Goal: Task Accomplishment & Management: Manage account settings

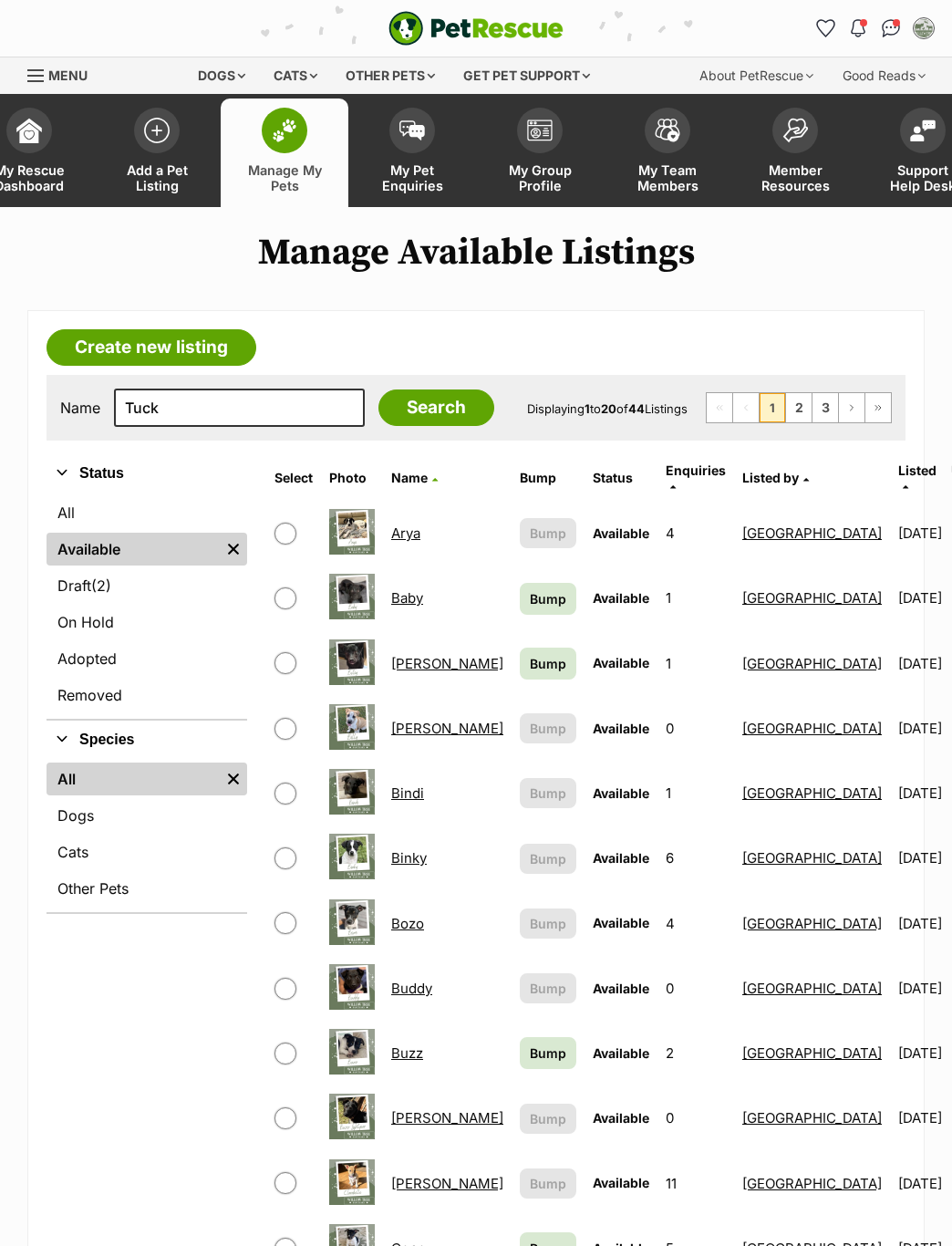
type input "Tuck"
click at [392, 412] on input "Search" at bounding box center [436, 407] width 116 height 36
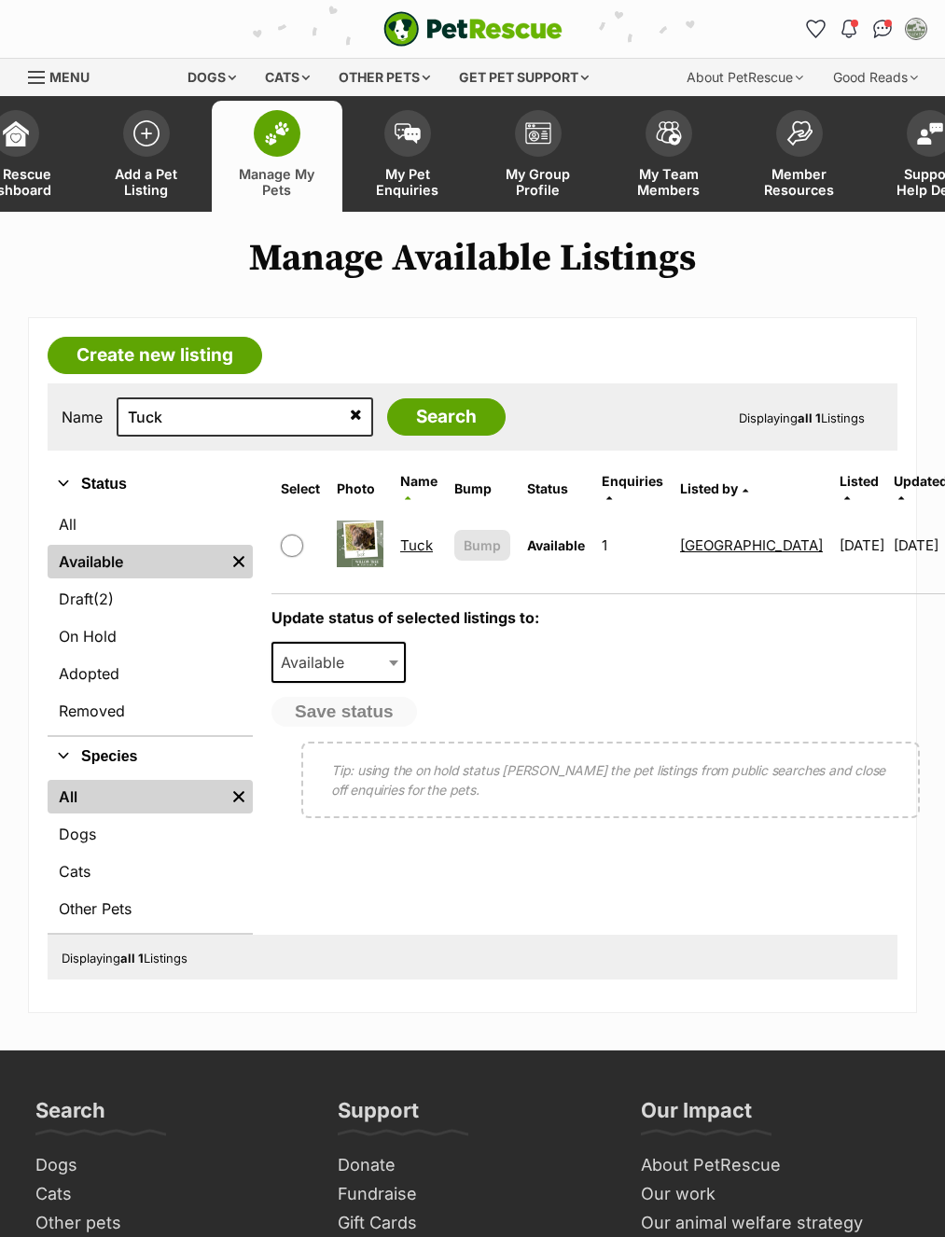
click at [407, 537] on link "Tuck" at bounding box center [416, 546] width 33 height 18
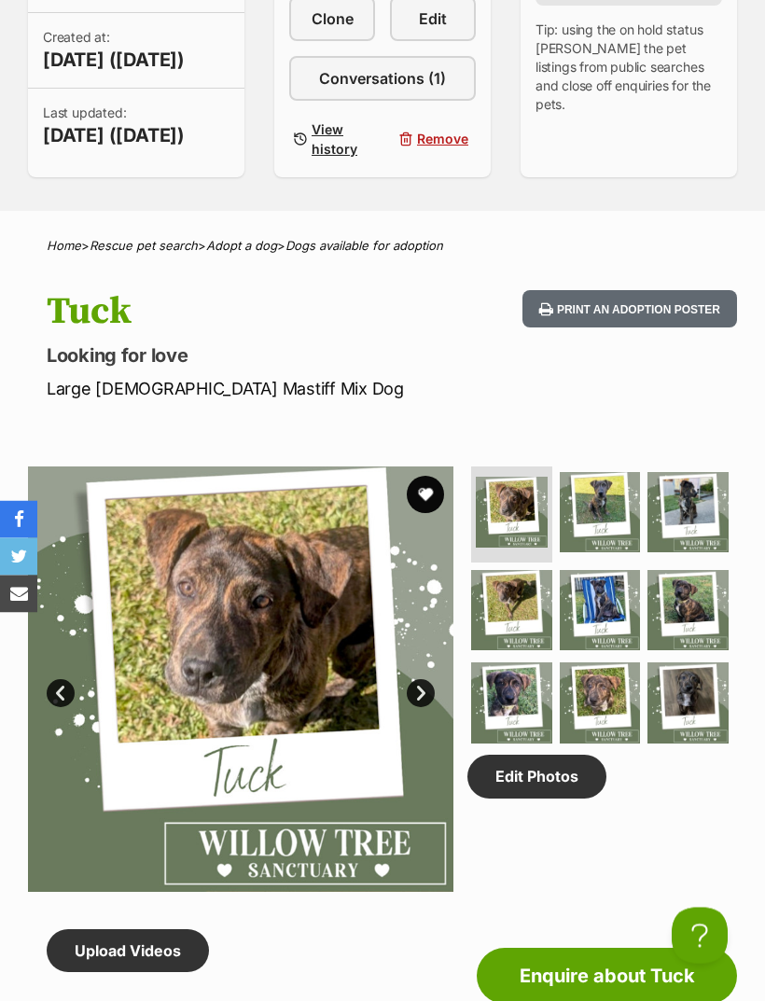
scroll to position [618, 0]
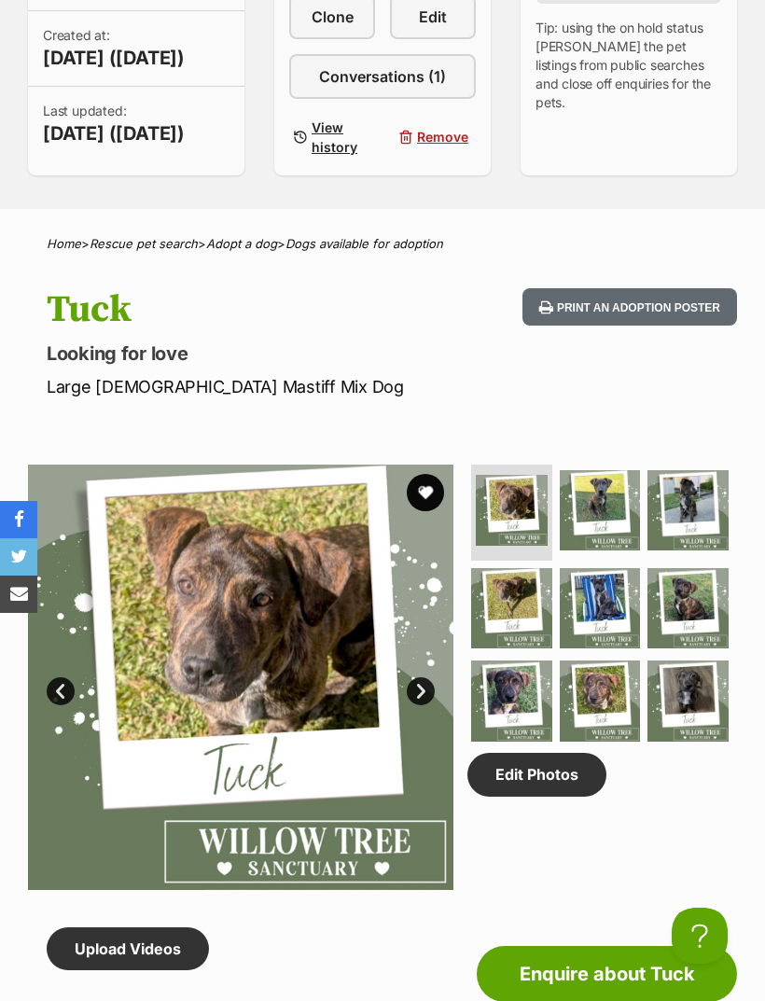
click at [575, 794] on link "Edit Photos" at bounding box center [537, 774] width 139 height 43
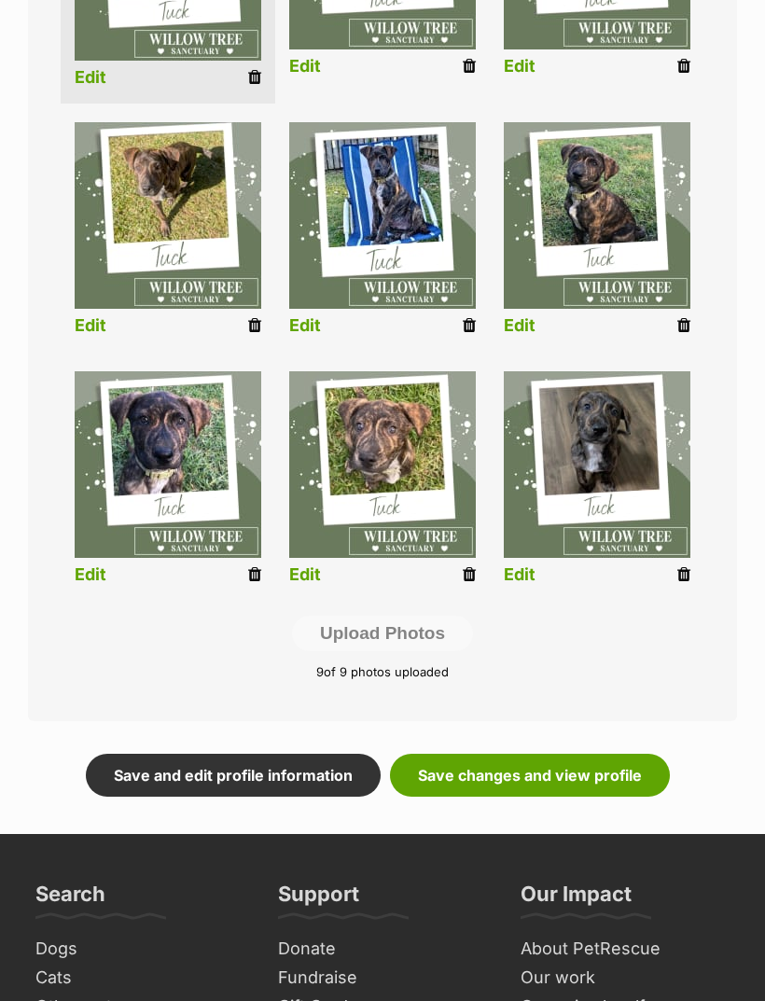
scroll to position [630, 0]
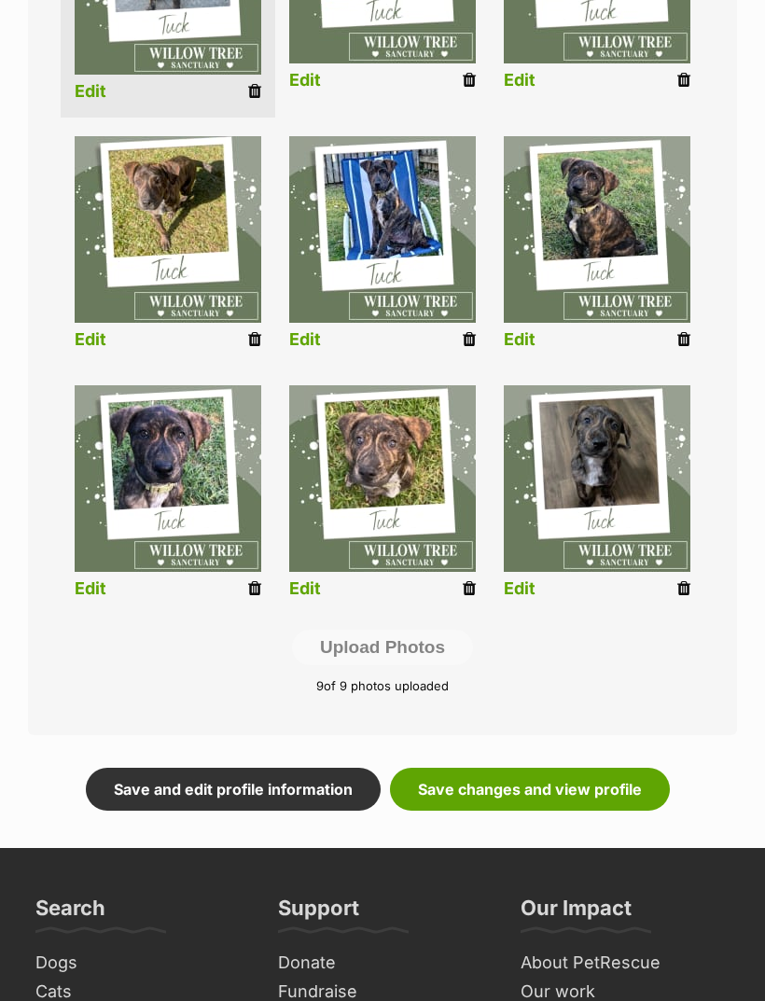
click at [577, 790] on link "Save changes and view profile" at bounding box center [530, 789] width 280 height 43
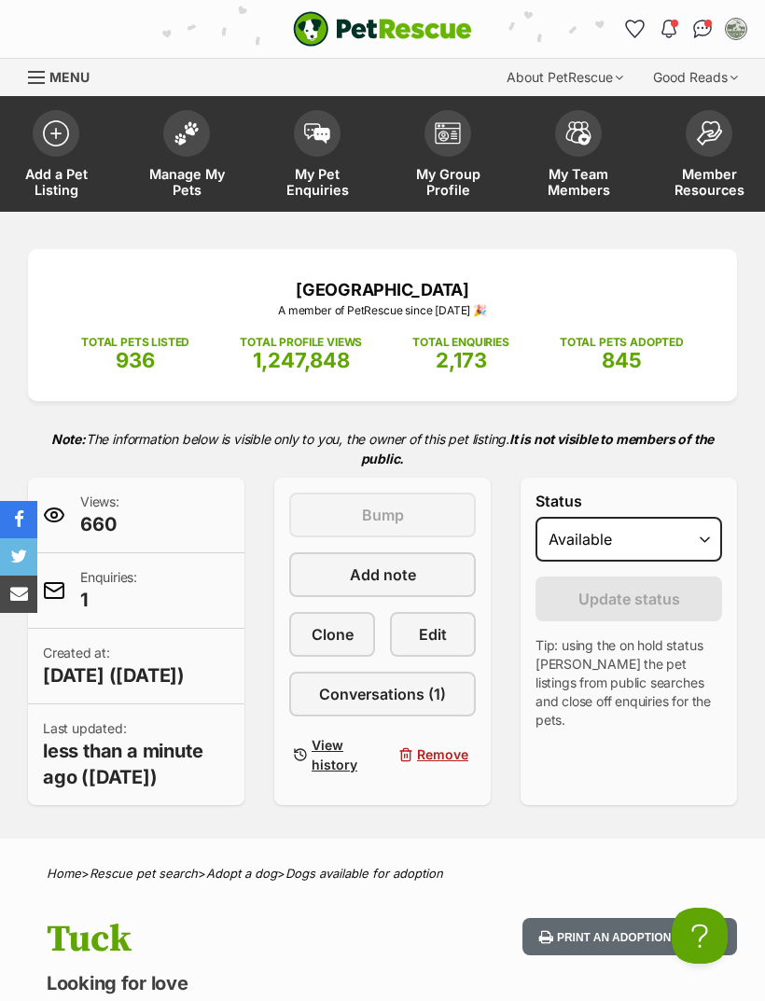
click at [188, 136] on img at bounding box center [187, 133] width 26 height 24
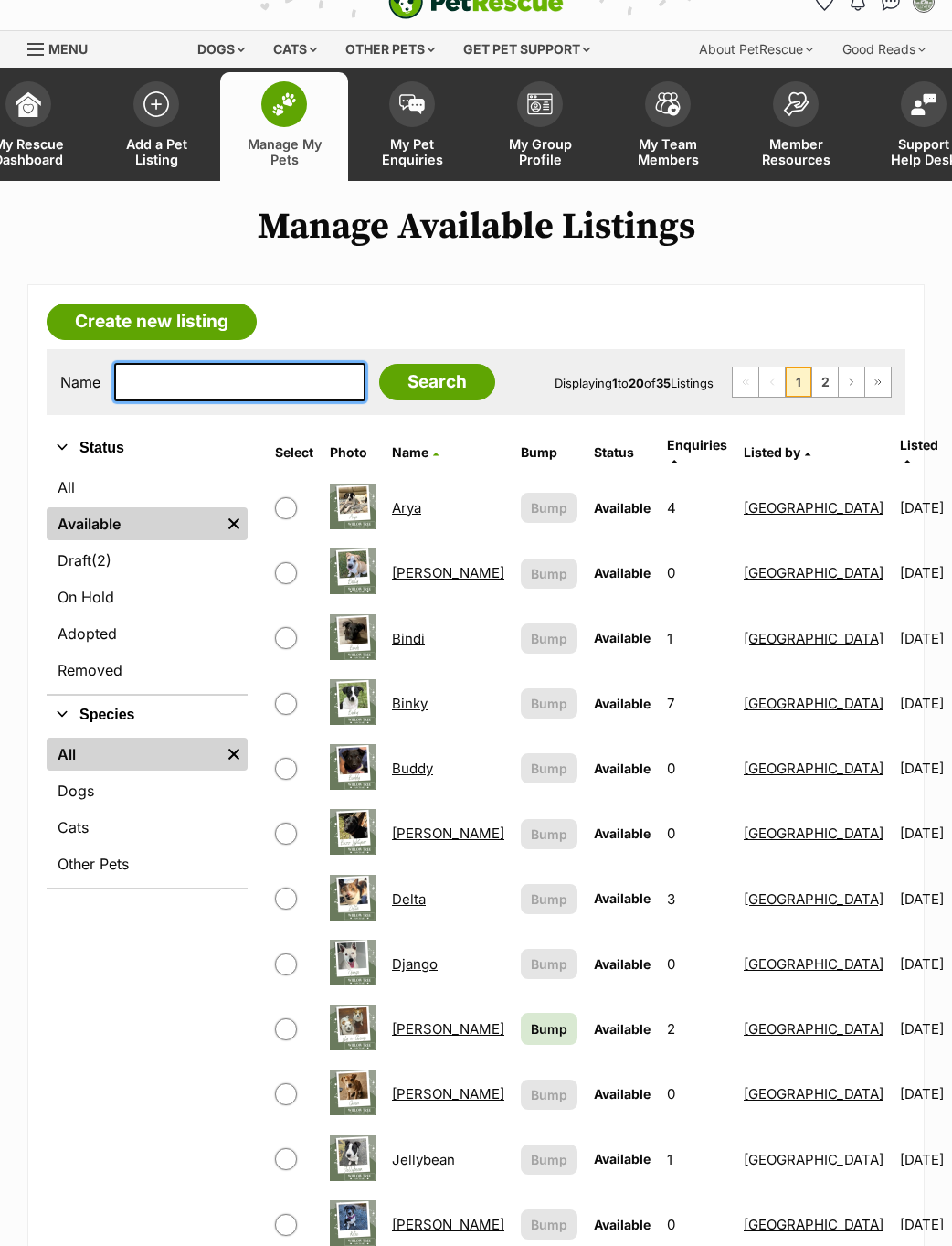
click at [231, 380] on input "text" at bounding box center [240, 381] width 252 height 38
type input "Mi"
click at [193, 312] on link "Create new listing" at bounding box center [152, 321] width 211 height 36
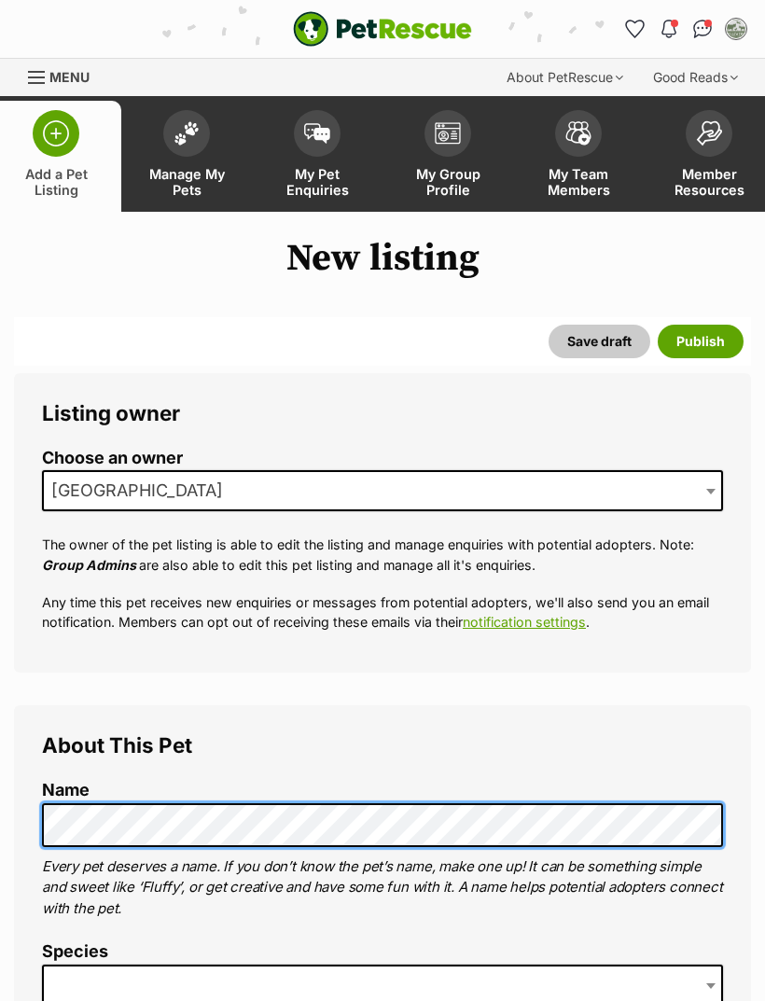
scroll to position [165, 0]
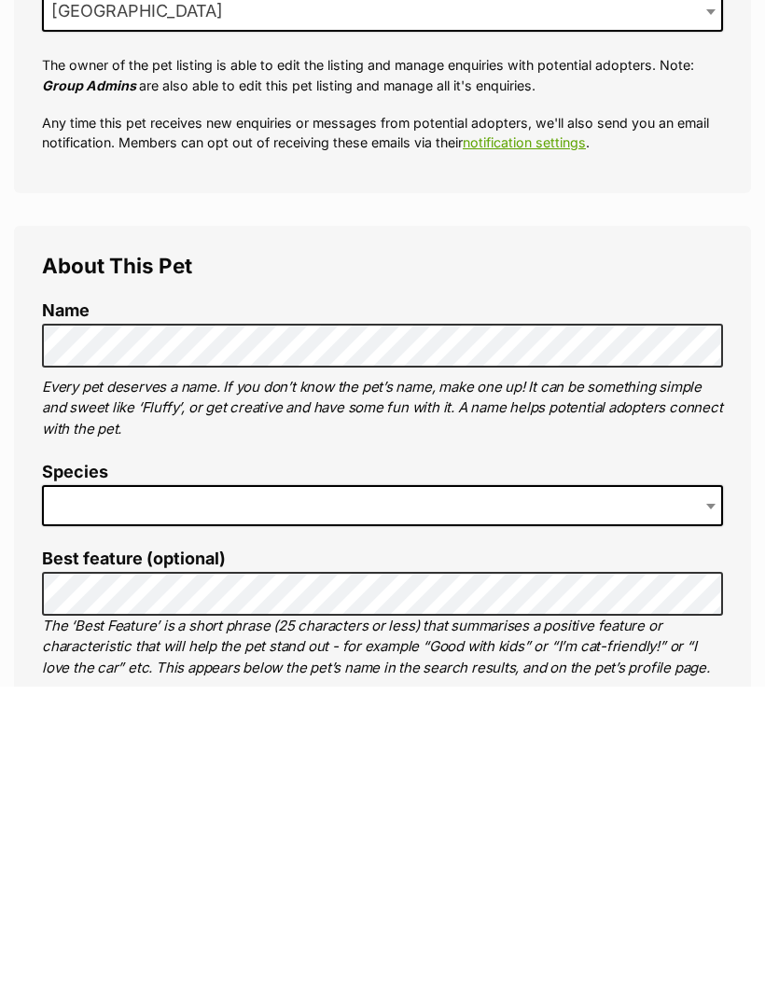
click at [589, 800] on span at bounding box center [382, 820] width 681 height 41
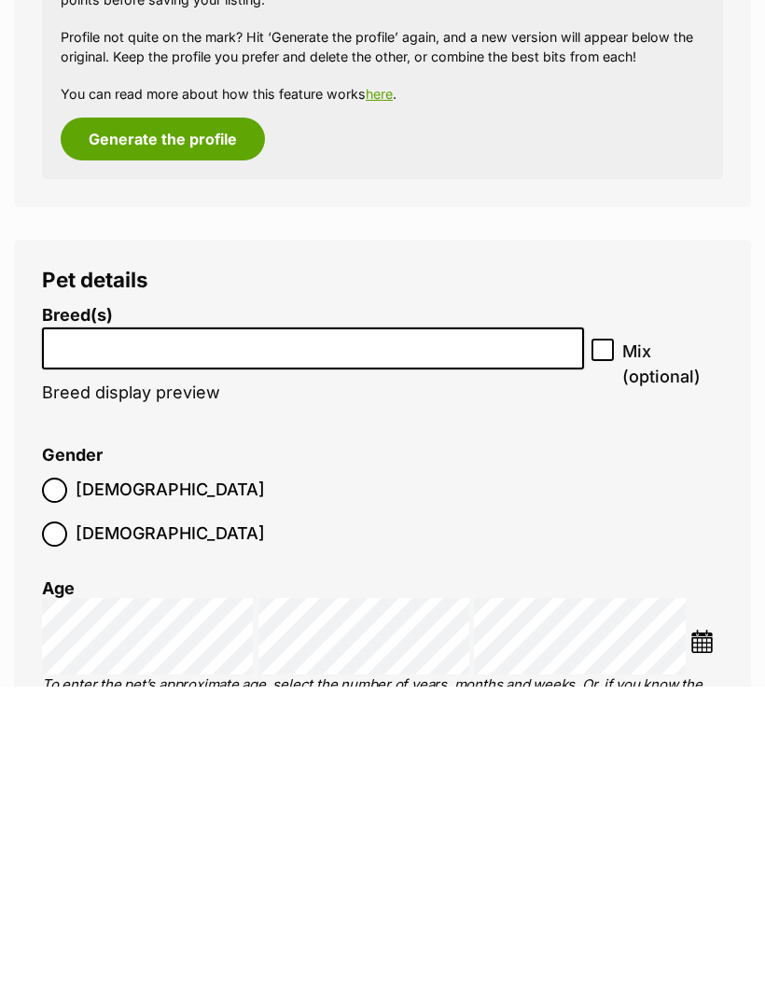
scroll to position [2276, 0]
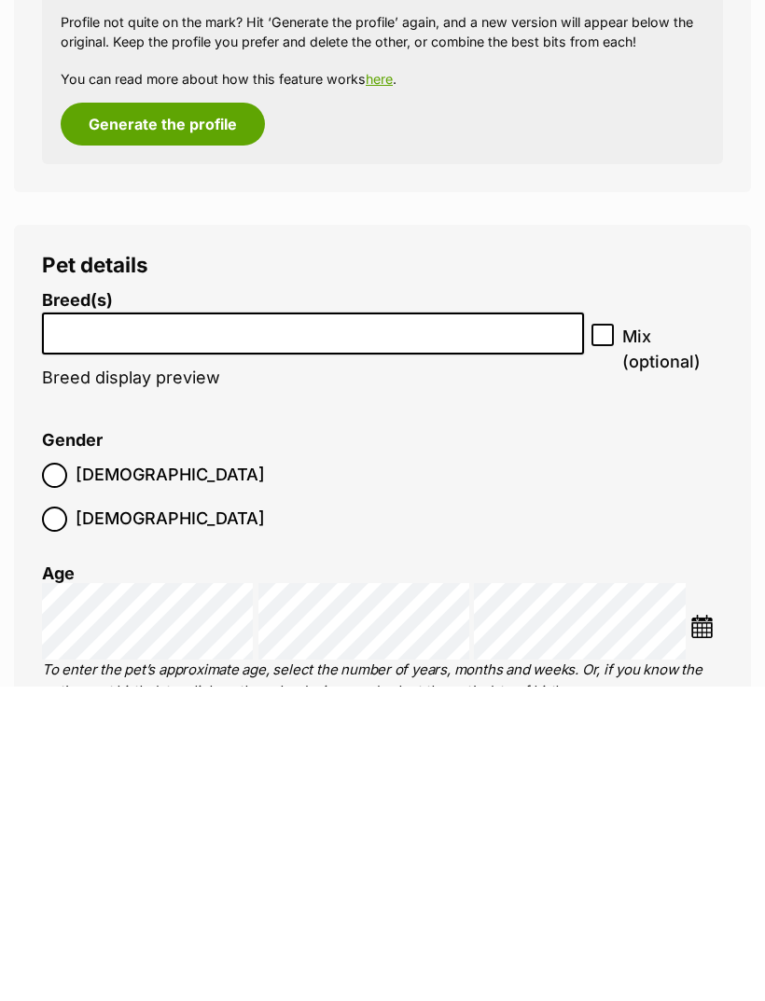
click at [401, 634] on input "search" at bounding box center [313, 644] width 529 height 20
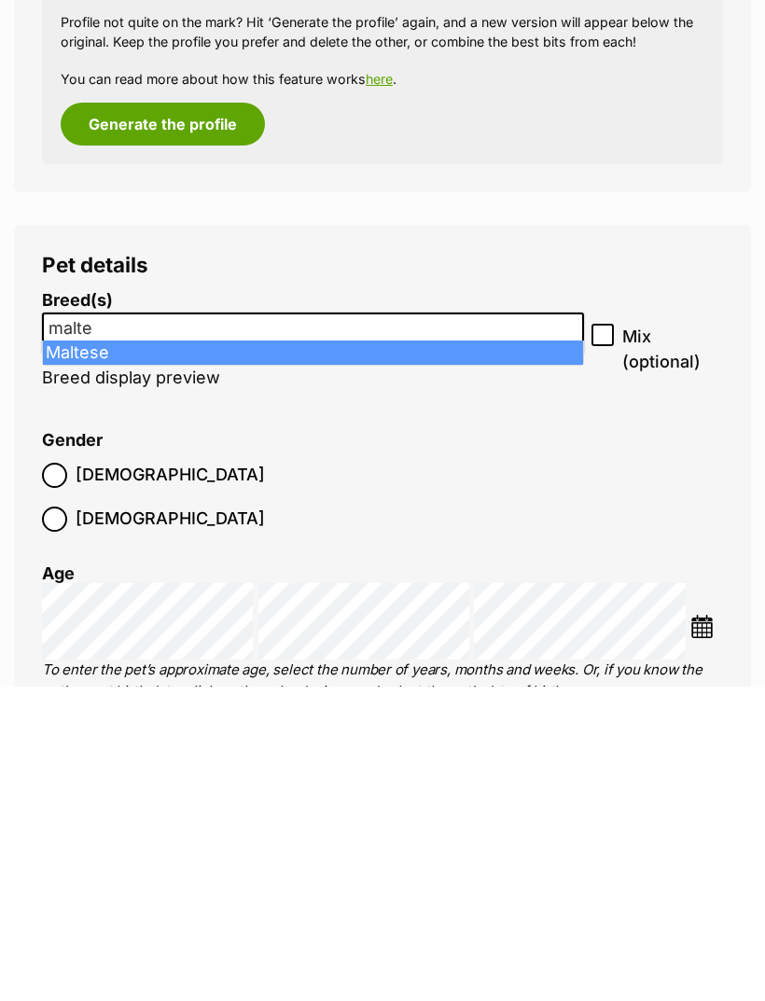
type input "malte"
select select "138"
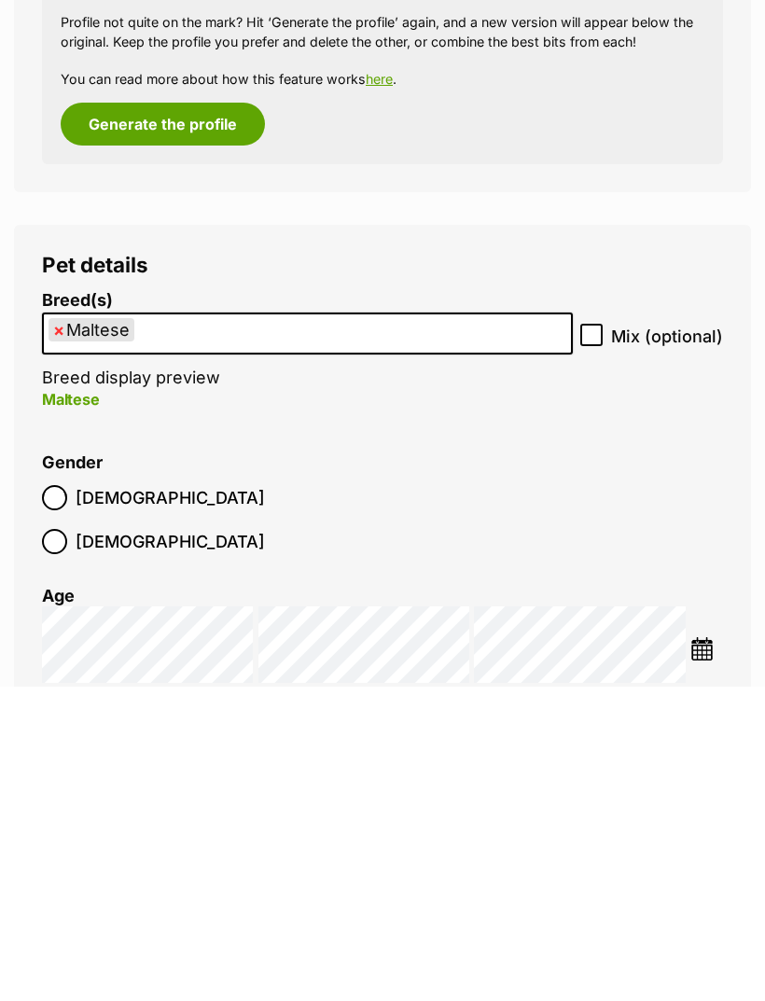
scroll to position [2591, 0]
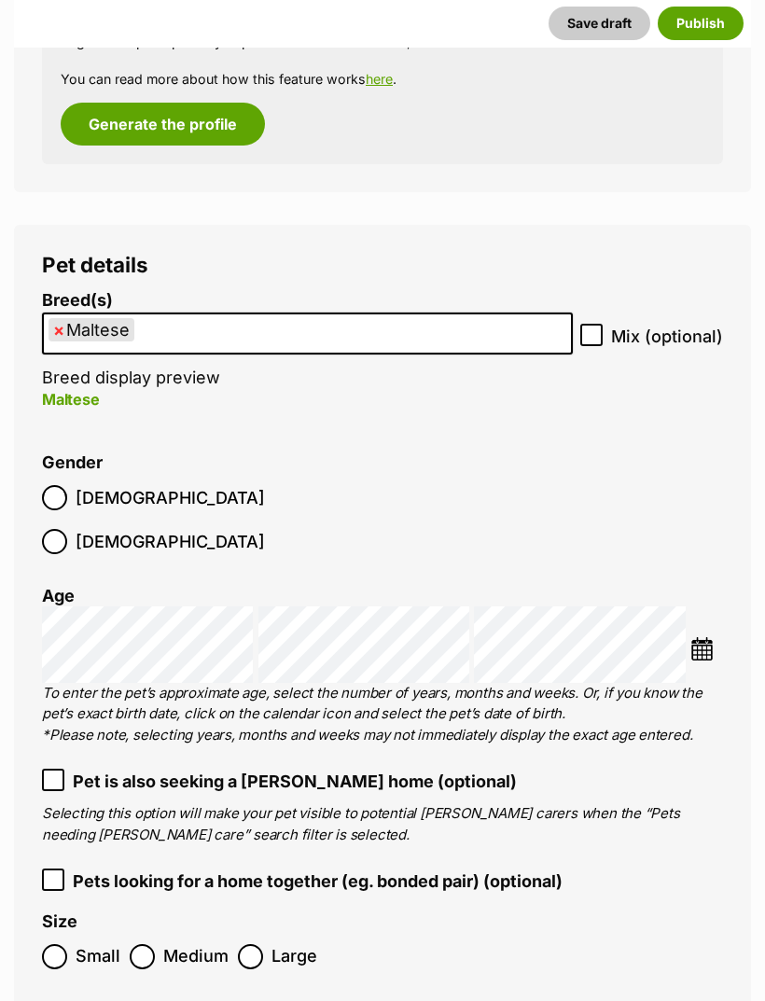
click at [601, 324] on input "Mix (optional)" at bounding box center [591, 335] width 22 height 22
checkbox input "true"
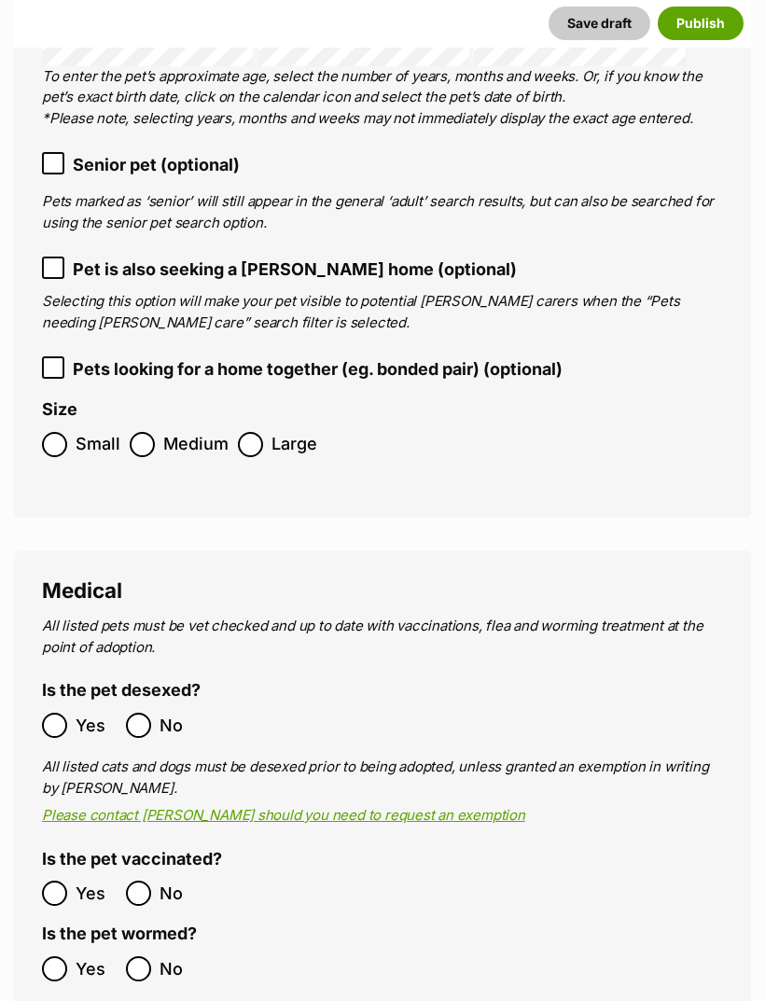
scroll to position [3208, 0]
click at [65, 881] on span at bounding box center [54, 893] width 25 height 25
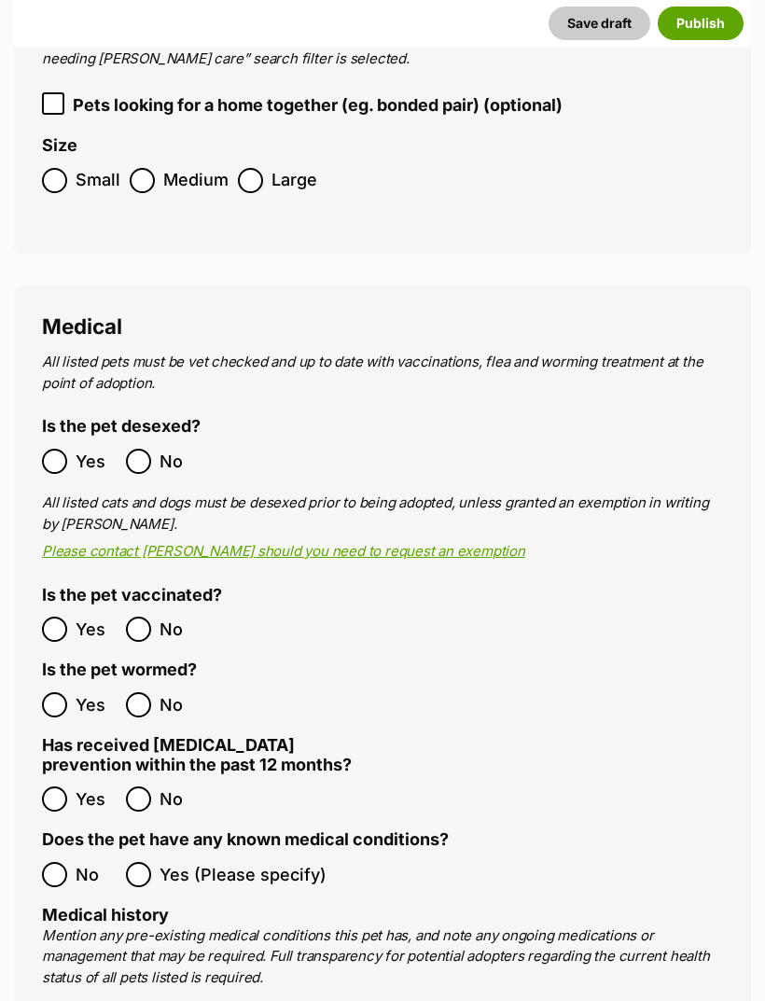
scroll to position [3473, 0]
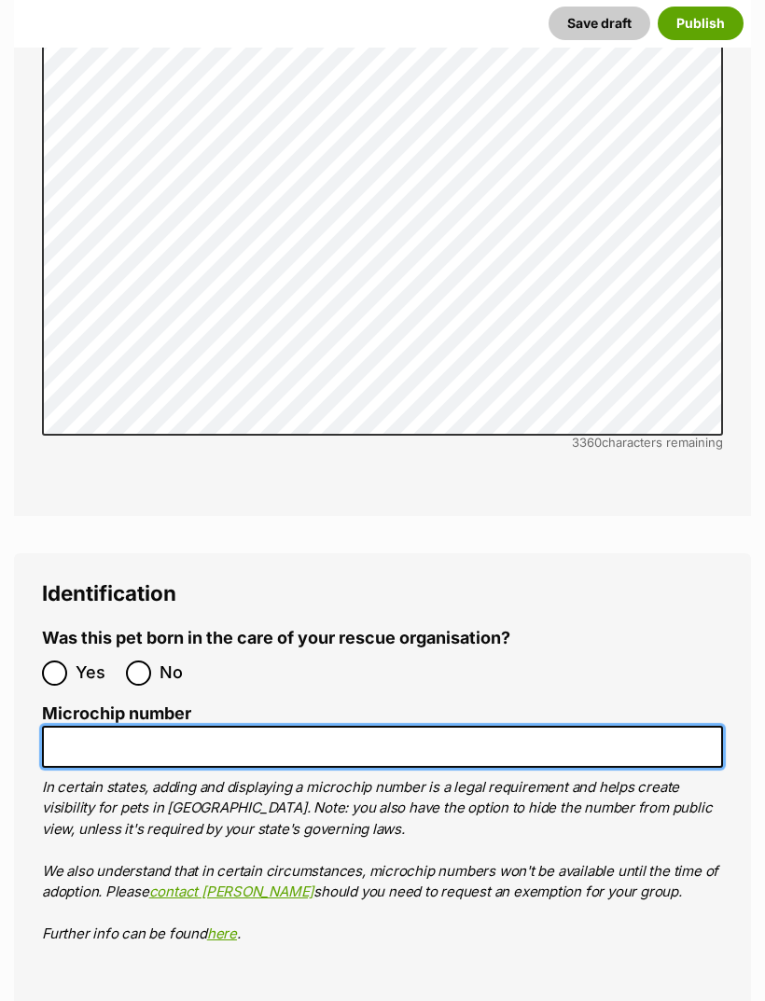
click at [90, 727] on input "Microchip number" at bounding box center [382, 748] width 681 height 42
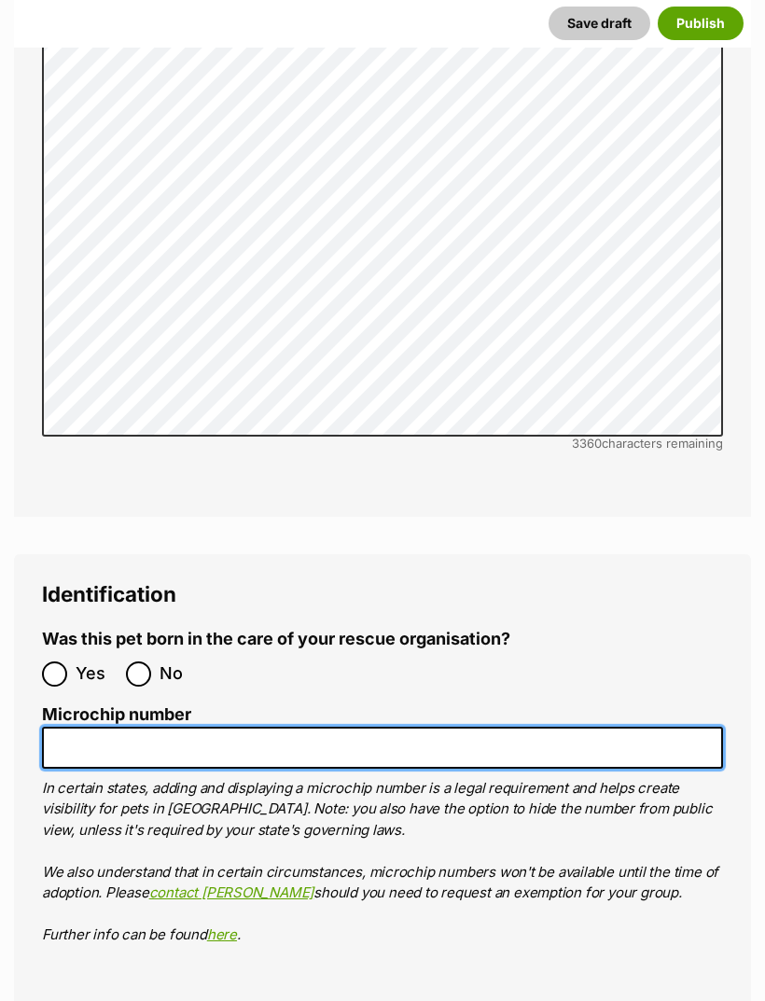
paste input "991003000137691"
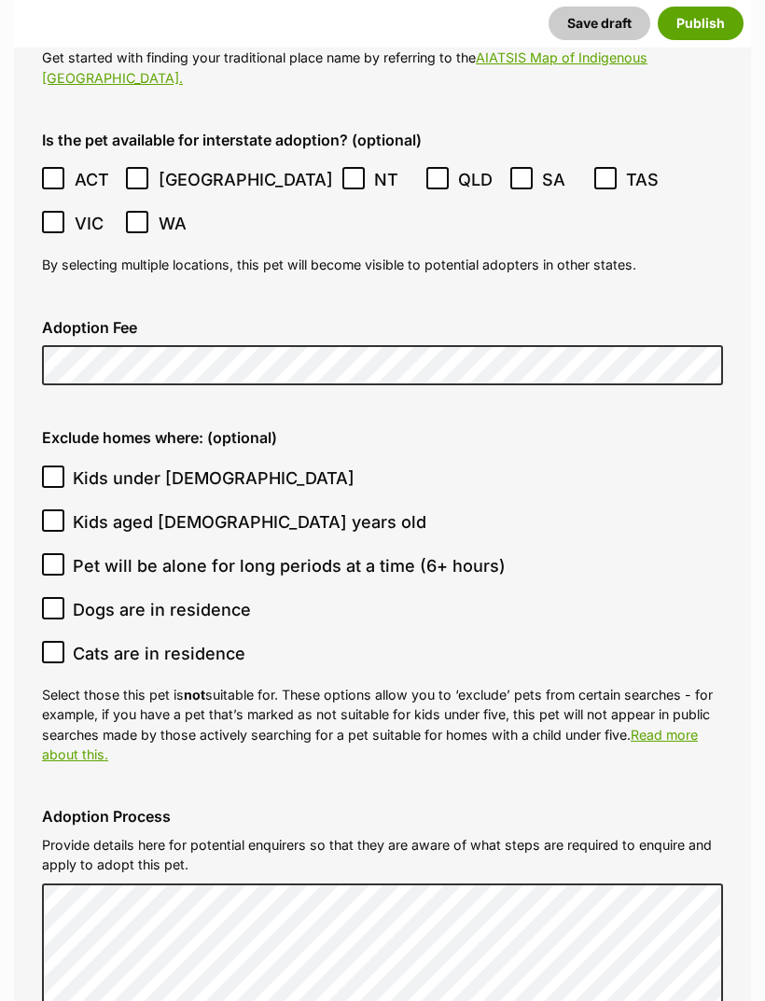
scroll to position [5243, 0]
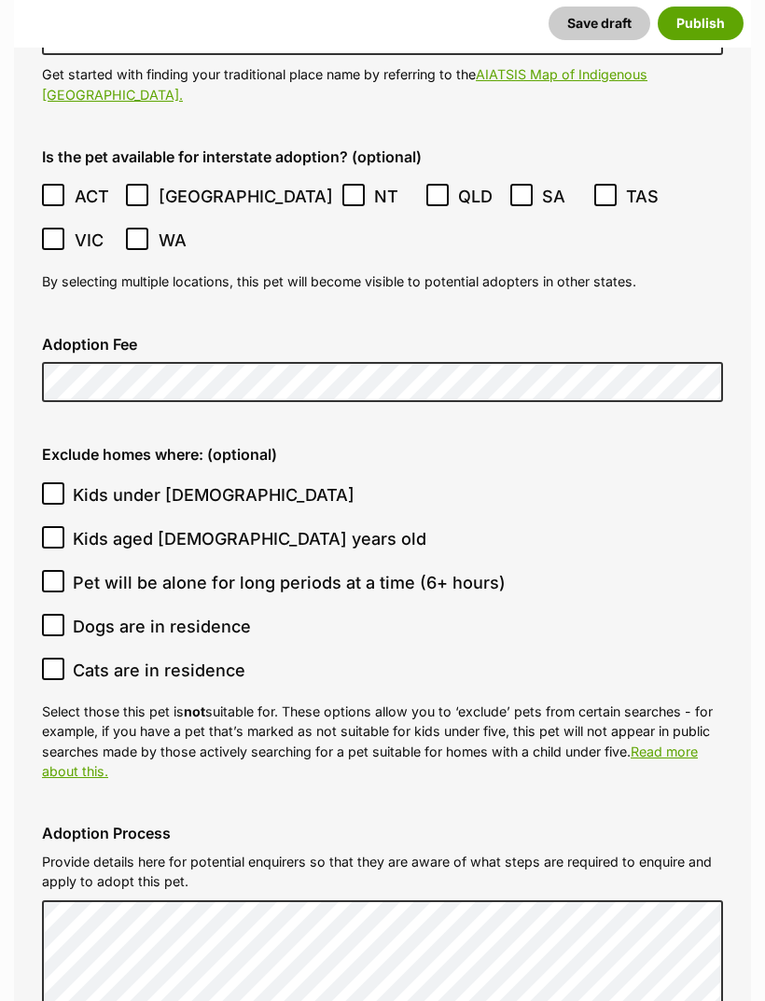
type input "991003000137691"
click at [58, 658] on input "Cats are in residence" at bounding box center [53, 669] width 22 height 22
checkbox input "true"
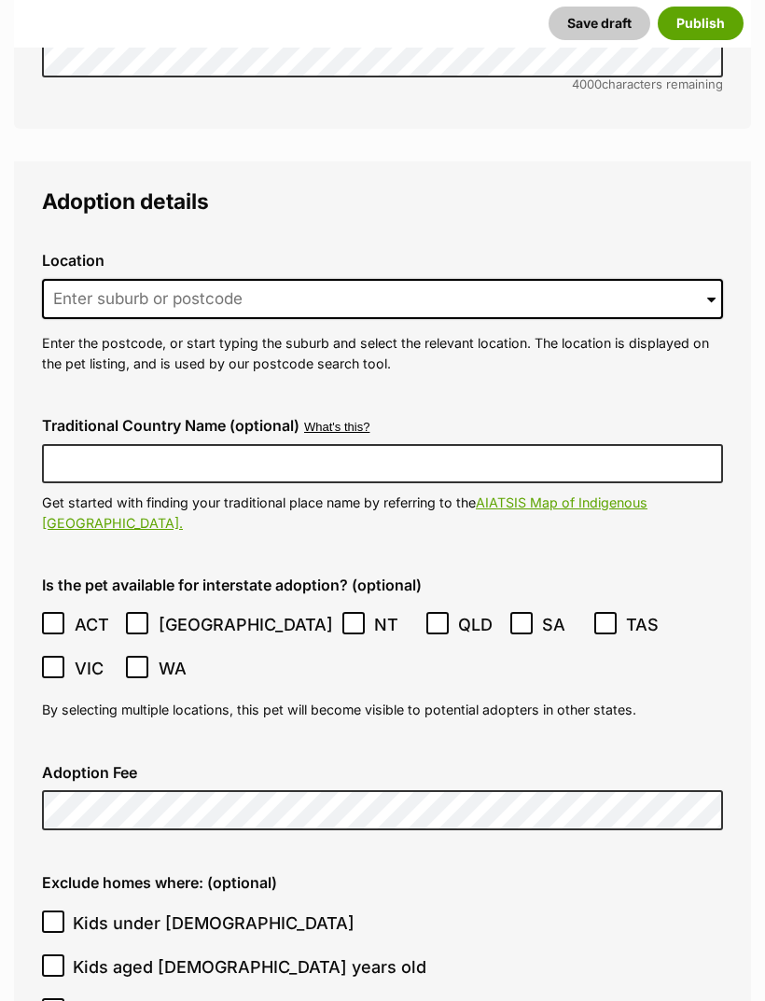
scroll to position [4808, 0]
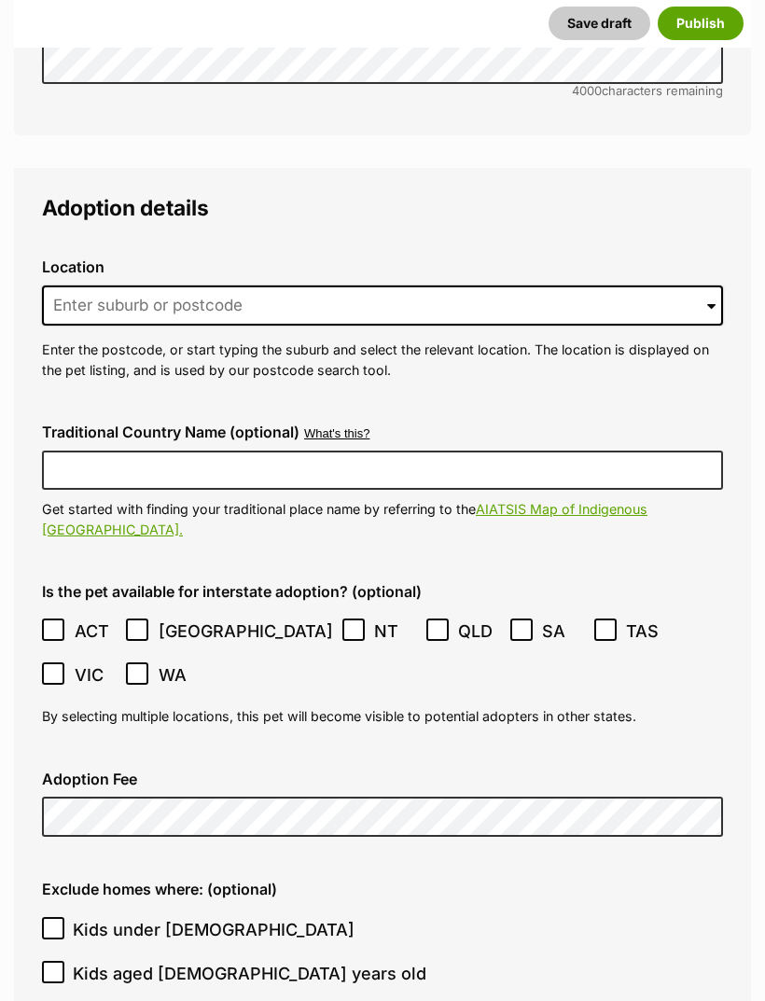
click at [626, 619] on span "TAS" at bounding box center [647, 631] width 42 height 25
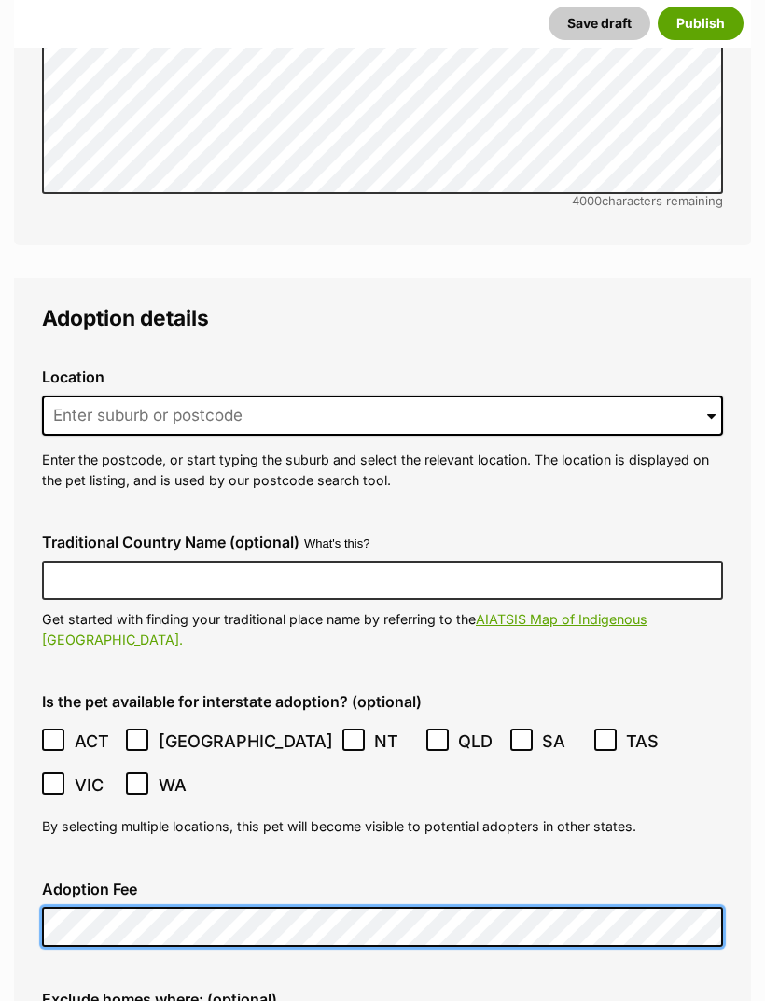
scroll to position [4681, 0]
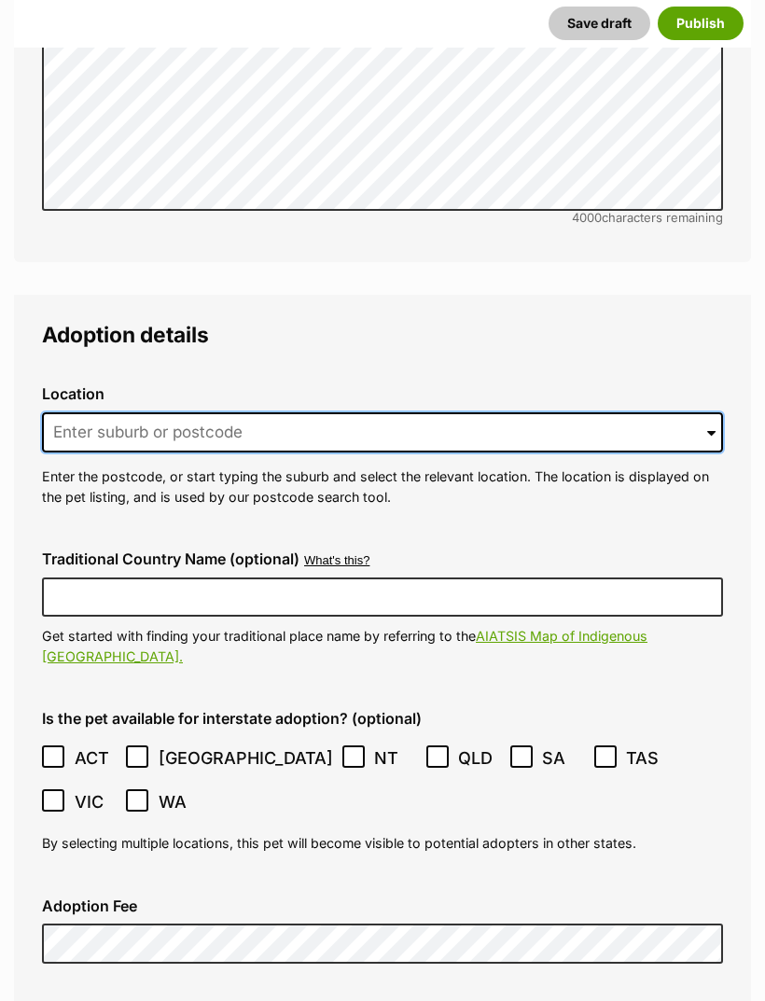
click at [207, 412] on input at bounding box center [382, 432] width 681 height 41
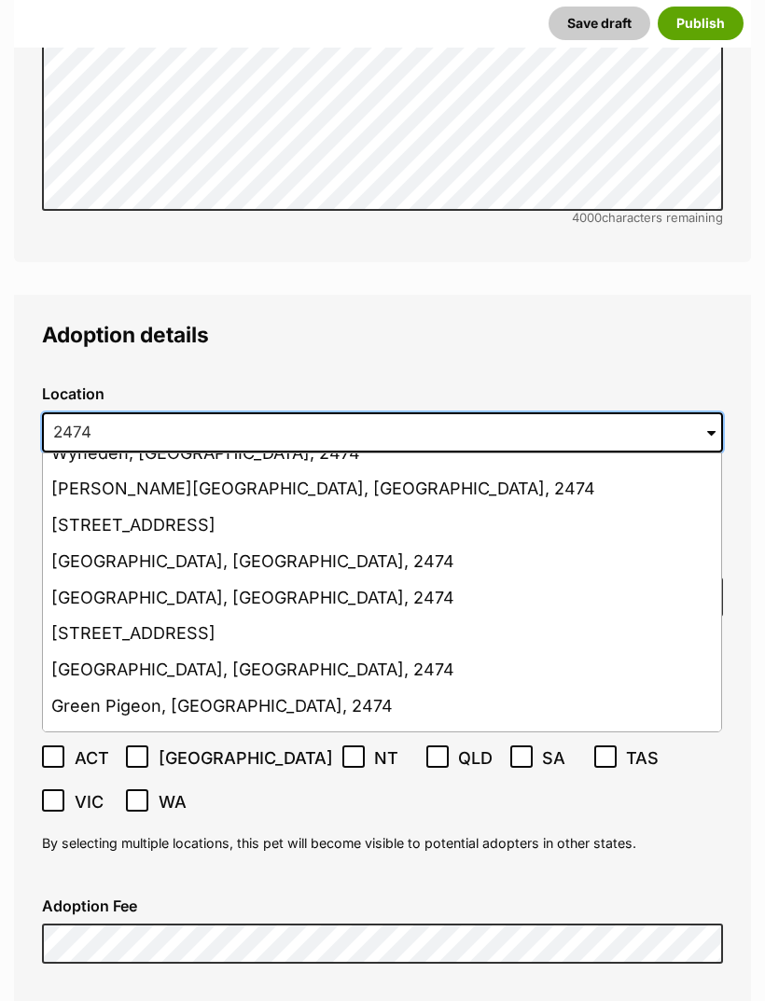
scroll to position [1353, 0]
click at [159, 581] on li "Geneva, New South Wales, 2474" at bounding box center [382, 599] width 678 height 36
type input "Geneva, New South Wales, 2474"
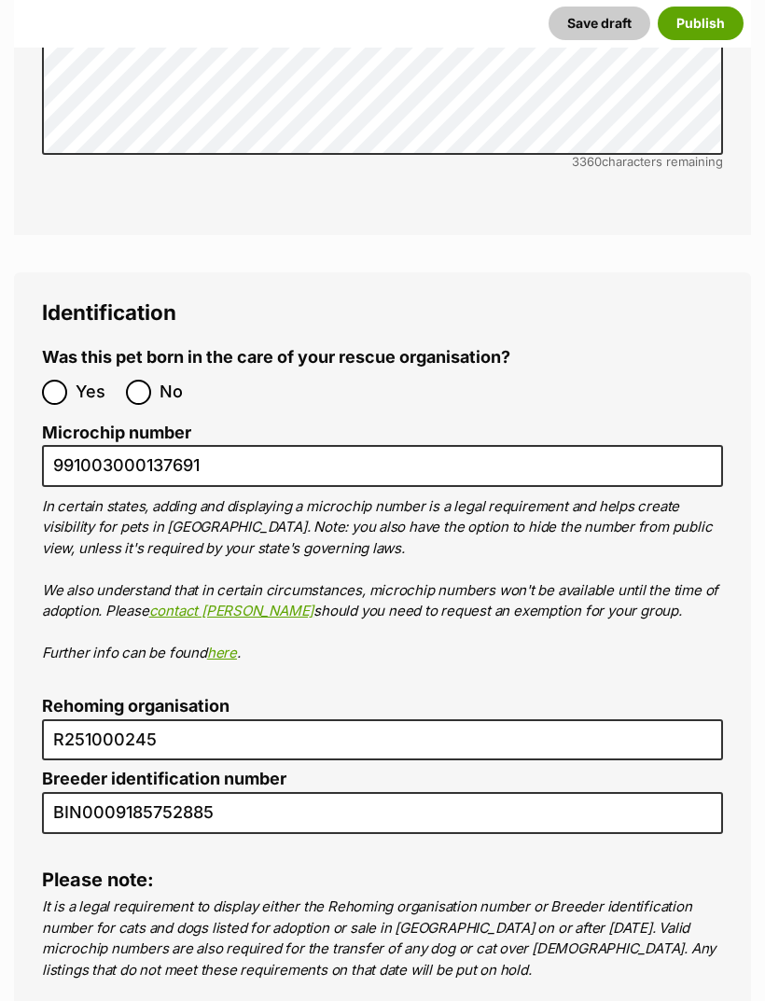
scroll to position [6424, 0]
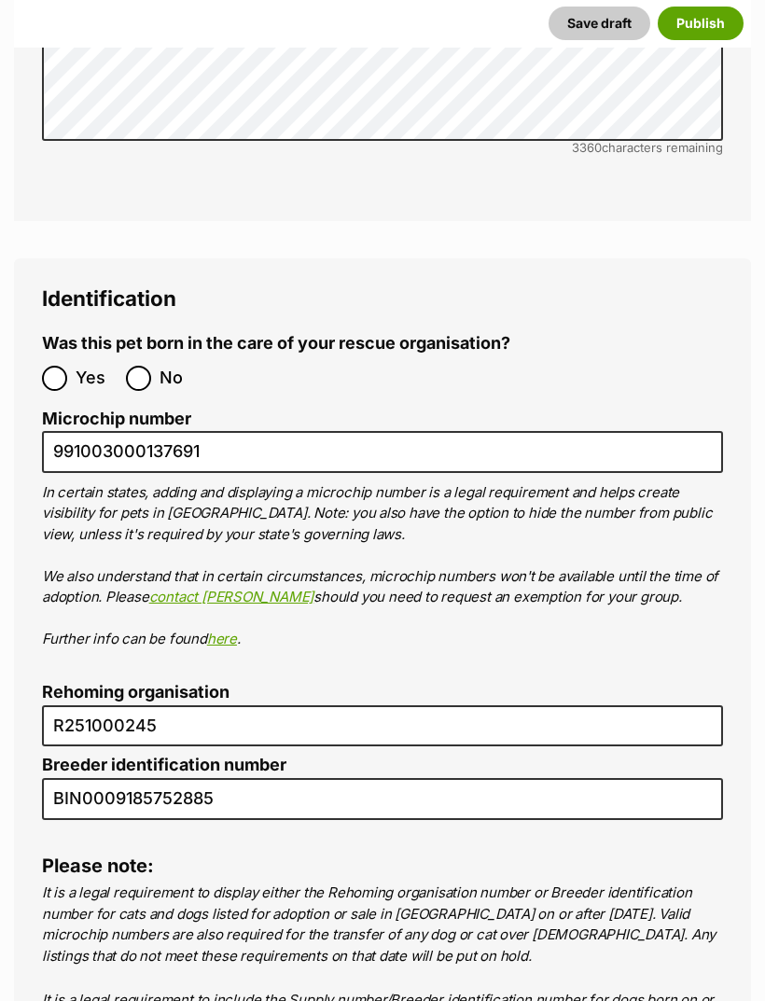
click at [721, 16] on button "Publish" at bounding box center [701, 24] width 86 height 34
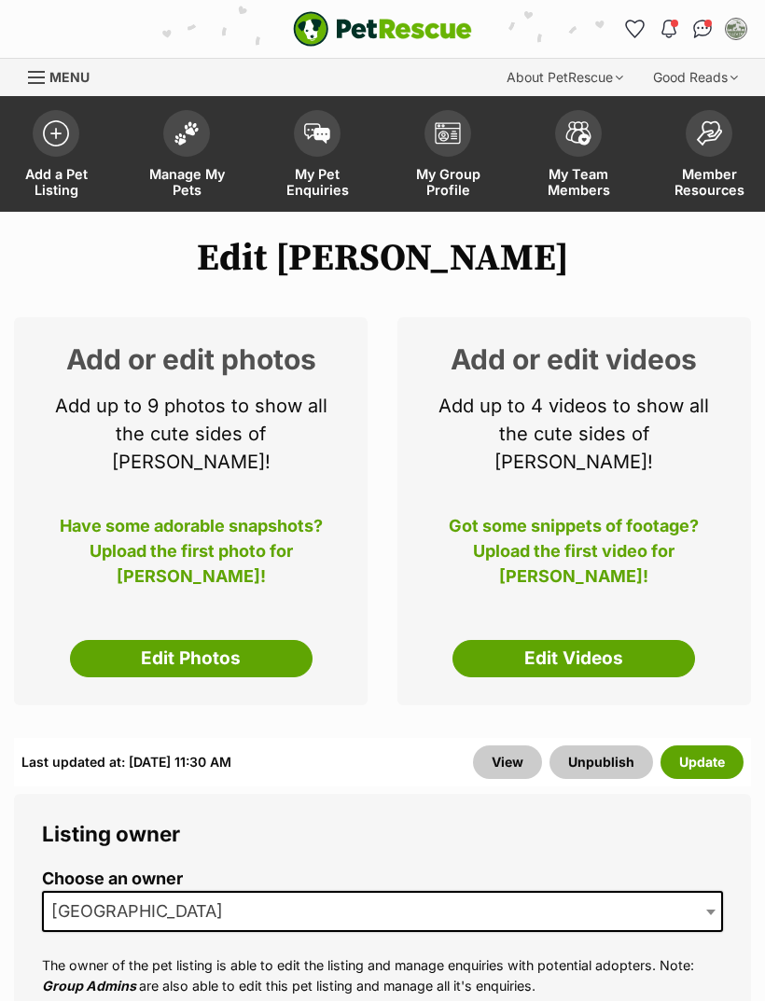
click at [222, 640] on link "Edit Photos" at bounding box center [191, 658] width 243 height 37
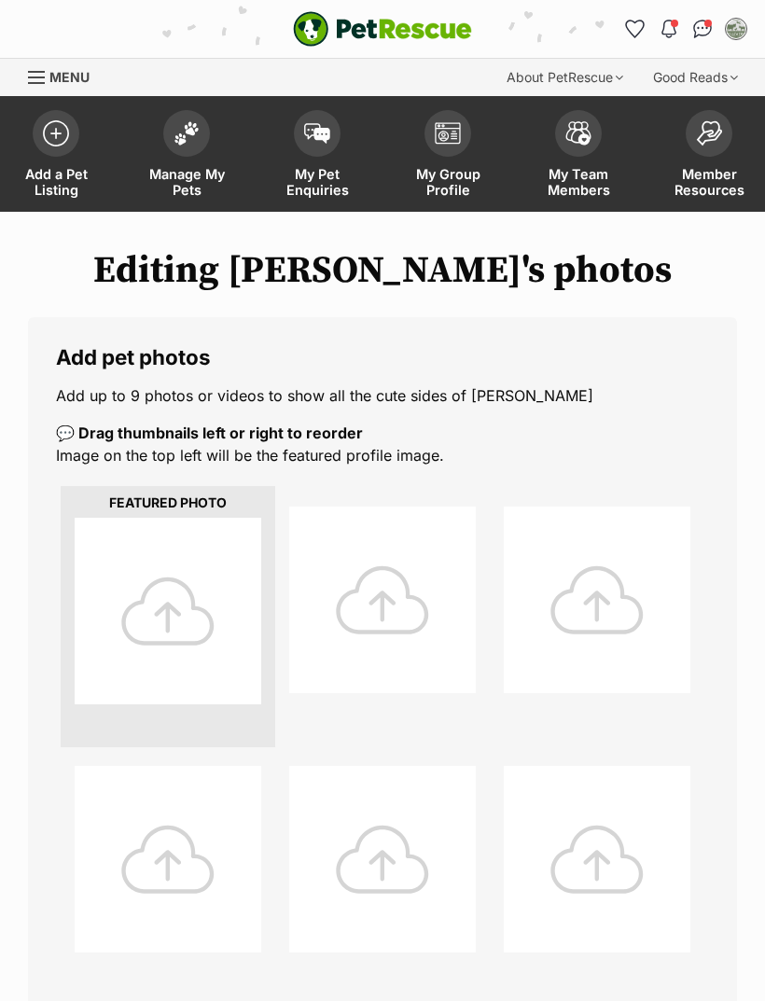
click at [199, 619] on div at bounding box center [168, 611] width 187 height 187
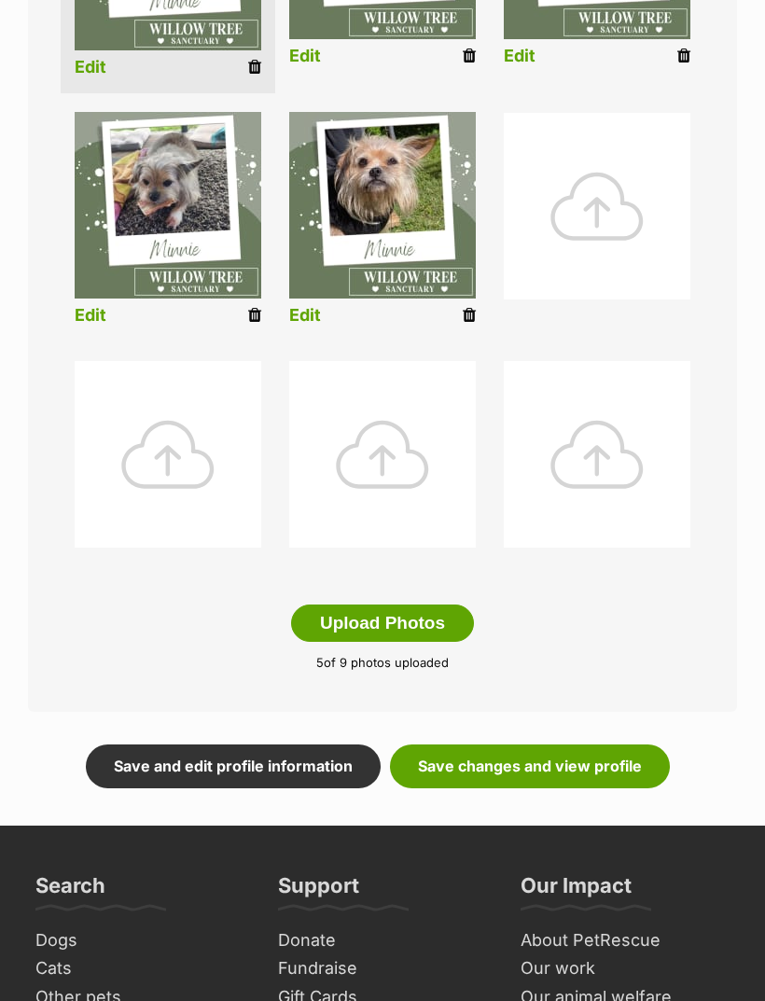
scroll to position [679, 0]
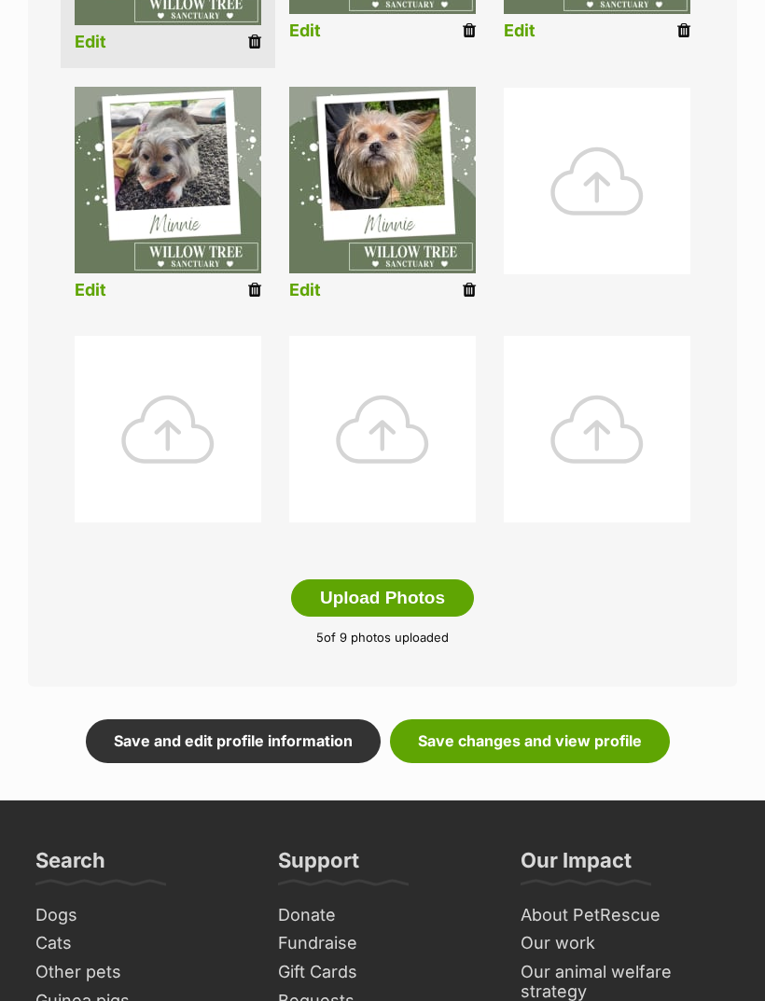
click at [572, 740] on link "Save changes and view profile" at bounding box center [530, 741] width 280 height 43
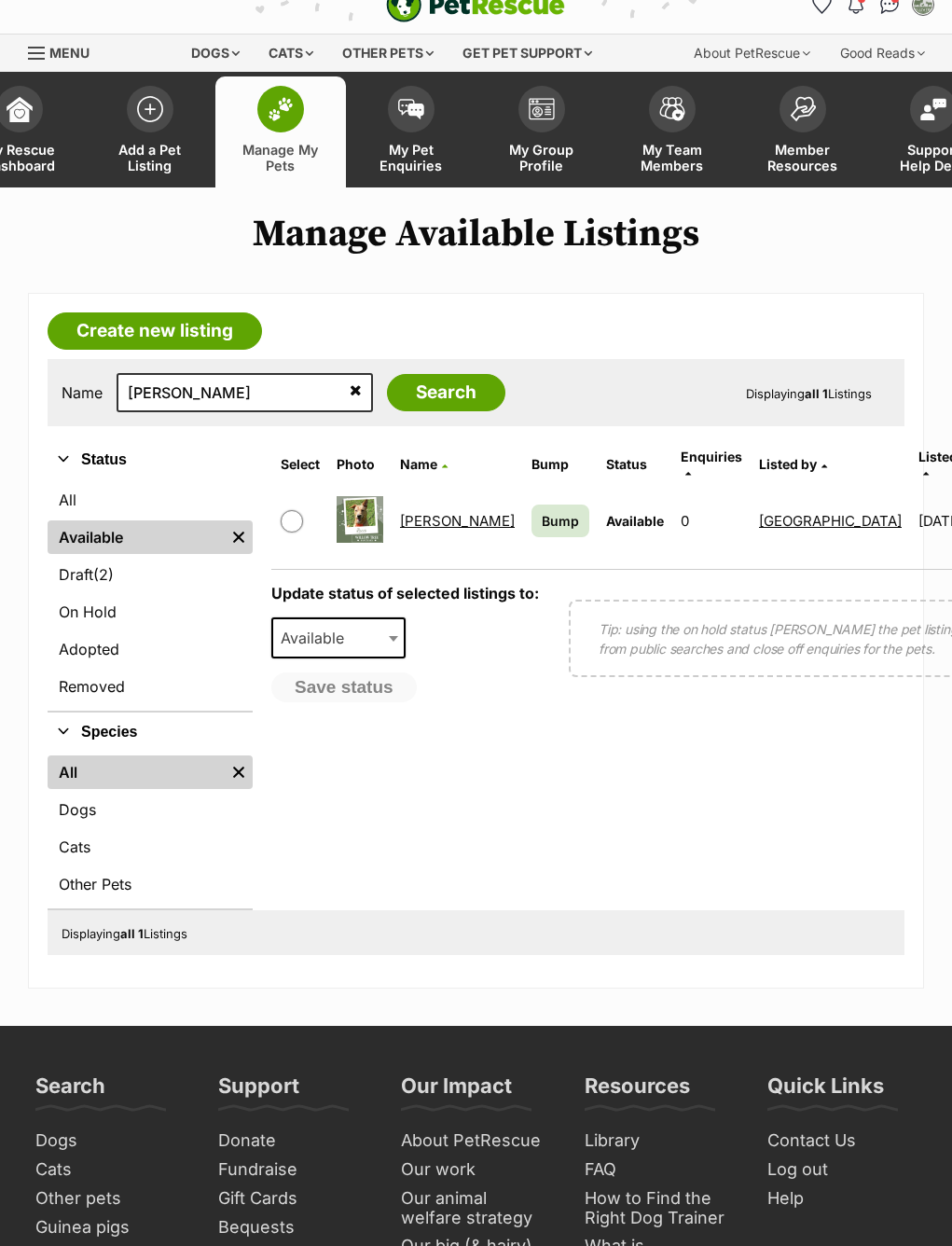
click at [424, 519] on link "[PERSON_NAME]" at bounding box center [457, 521] width 115 height 18
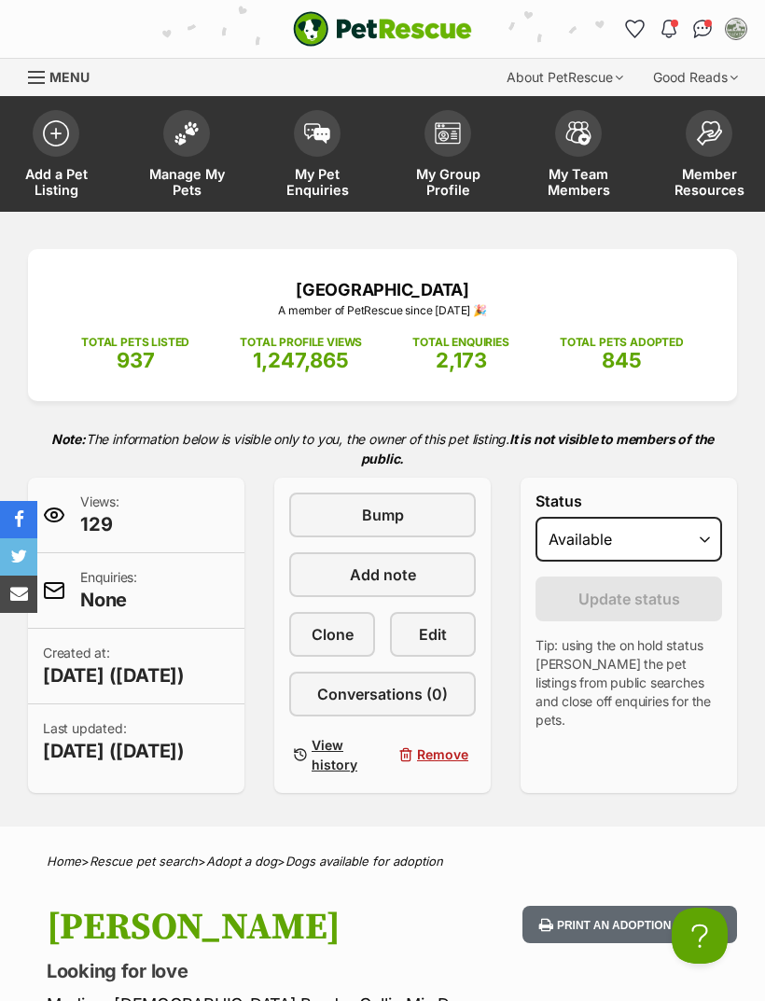
click at [445, 638] on span "Edit" at bounding box center [433, 634] width 28 height 22
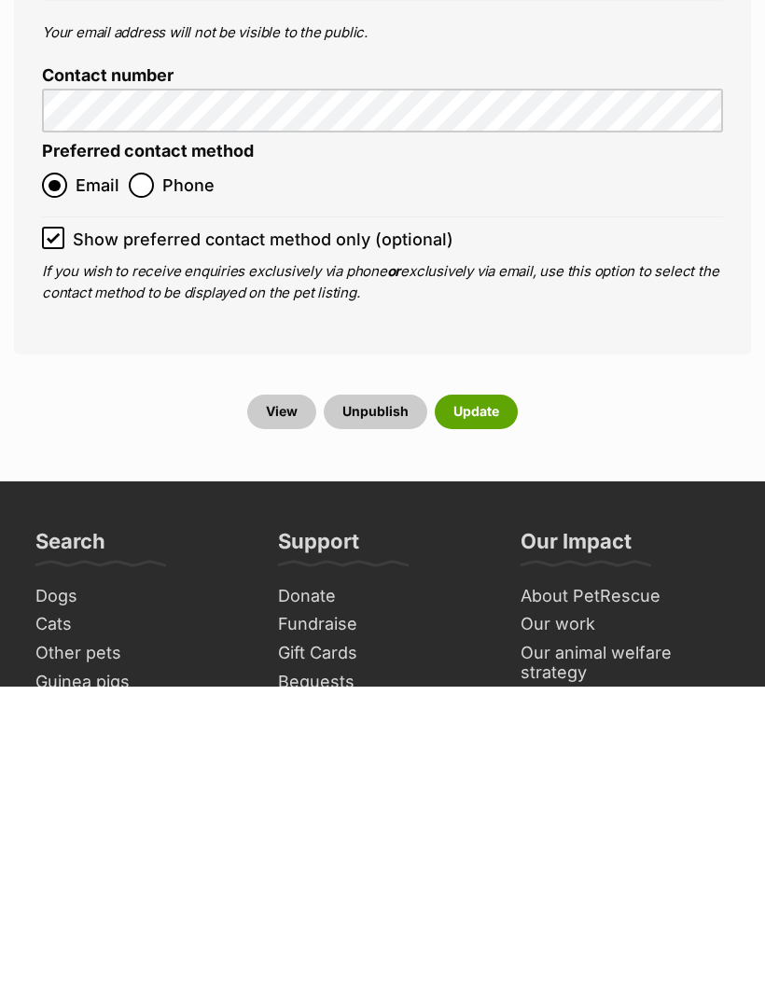
scroll to position [8360, 0]
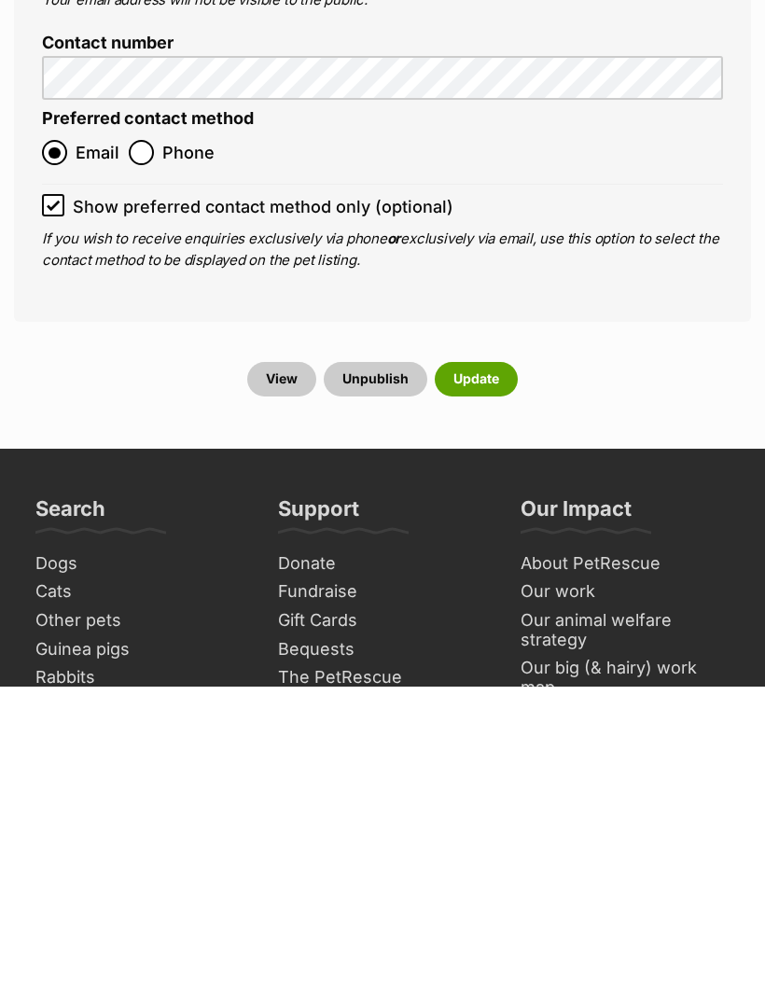
click at [475, 677] on button "Update" at bounding box center [476, 694] width 83 height 34
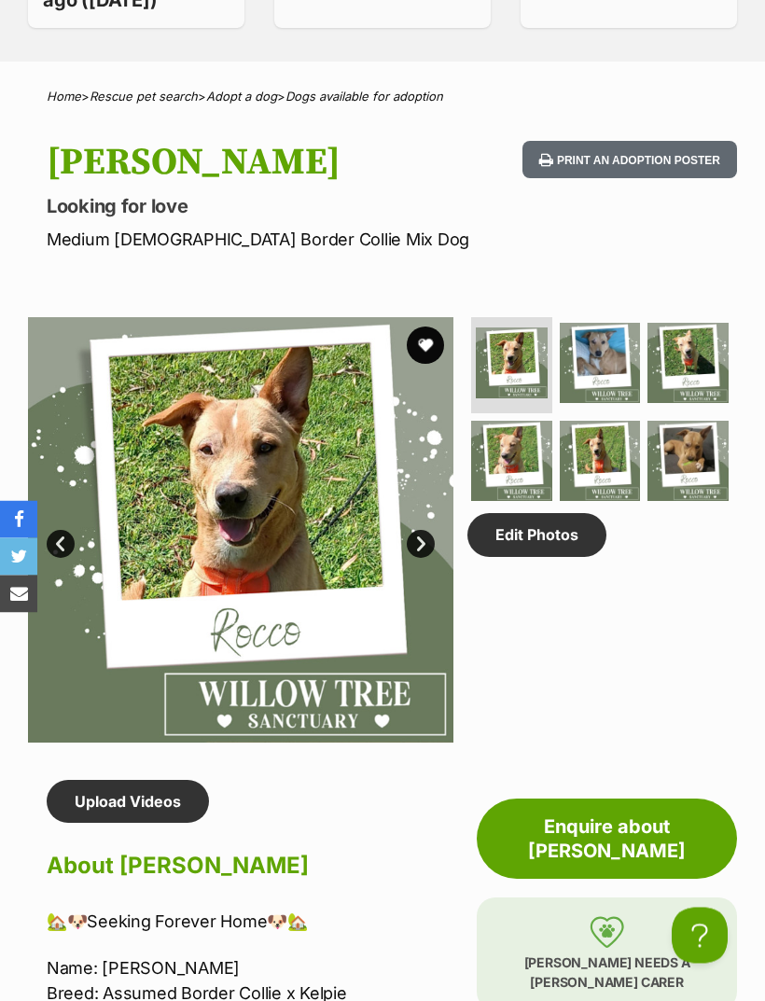
scroll to position [919, 0]
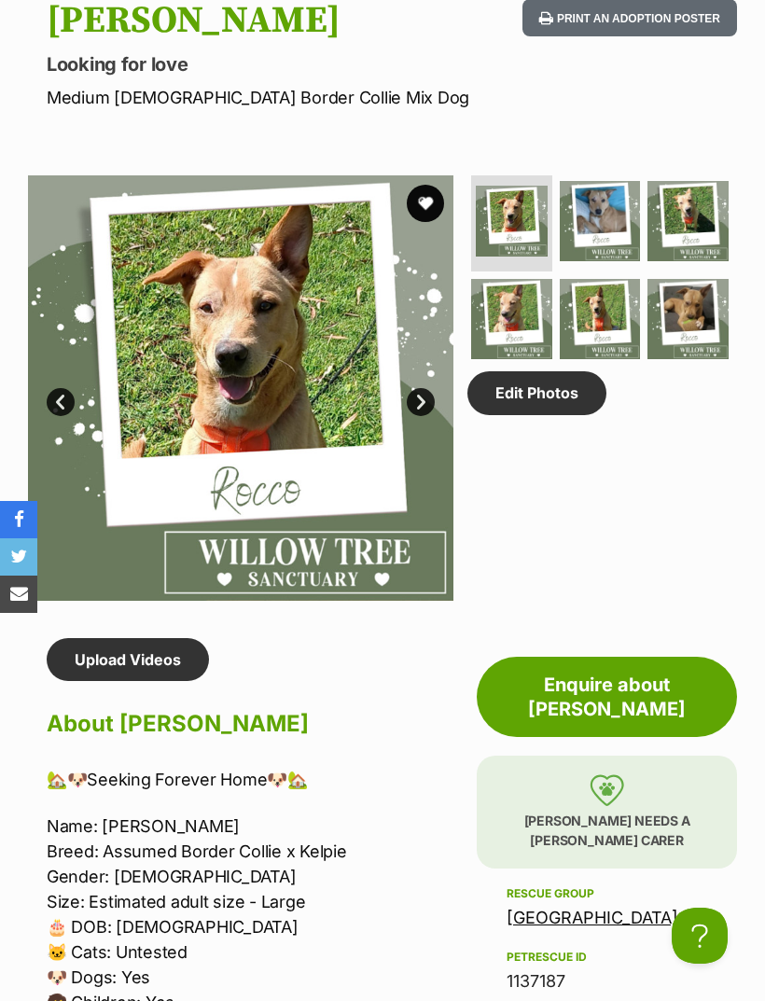
click at [547, 414] on link "Edit Photos" at bounding box center [537, 392] width 139 height 43
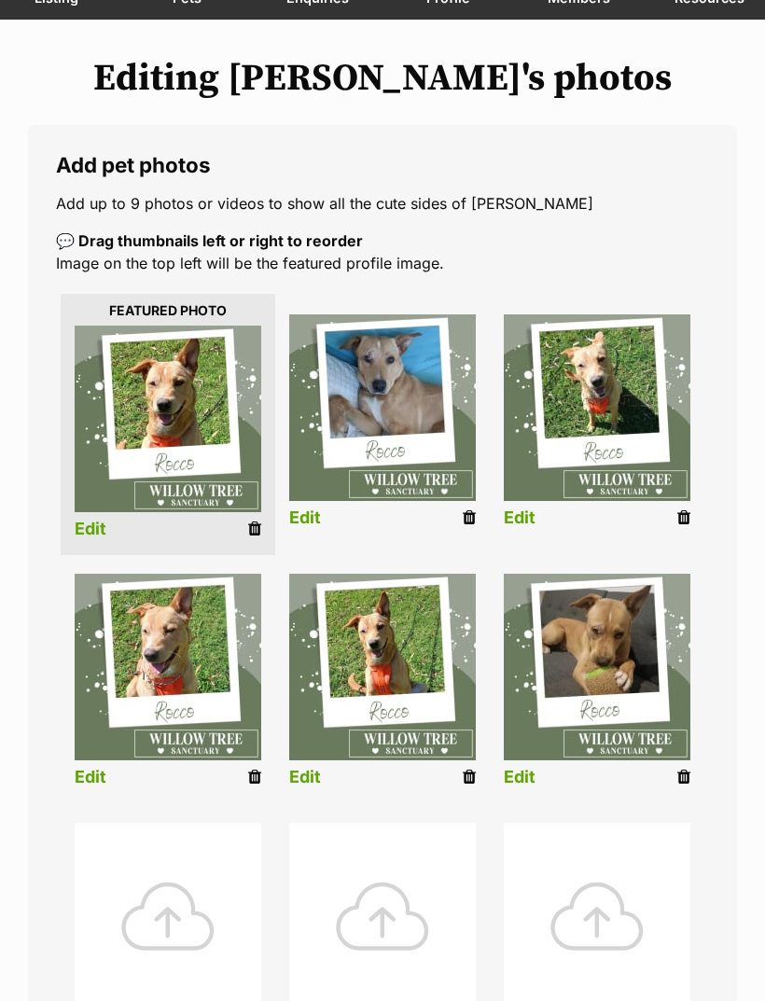
scroll to position [193, 0]
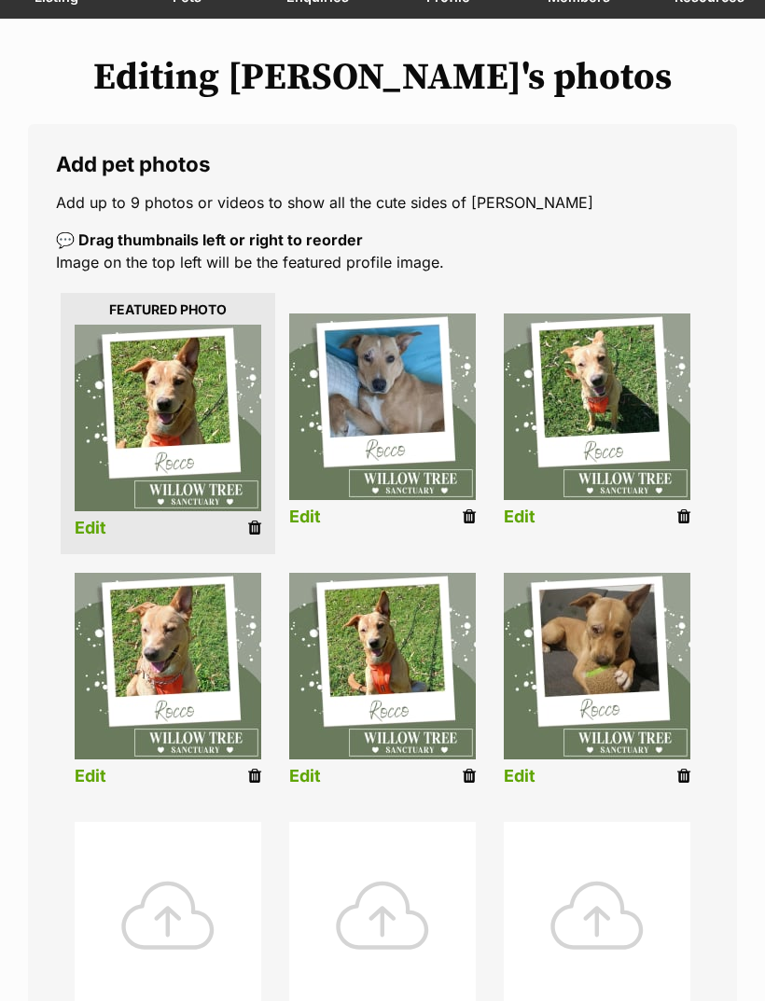
click at [203, 921] on div at bounding box center [168, 915] width 187 height 187
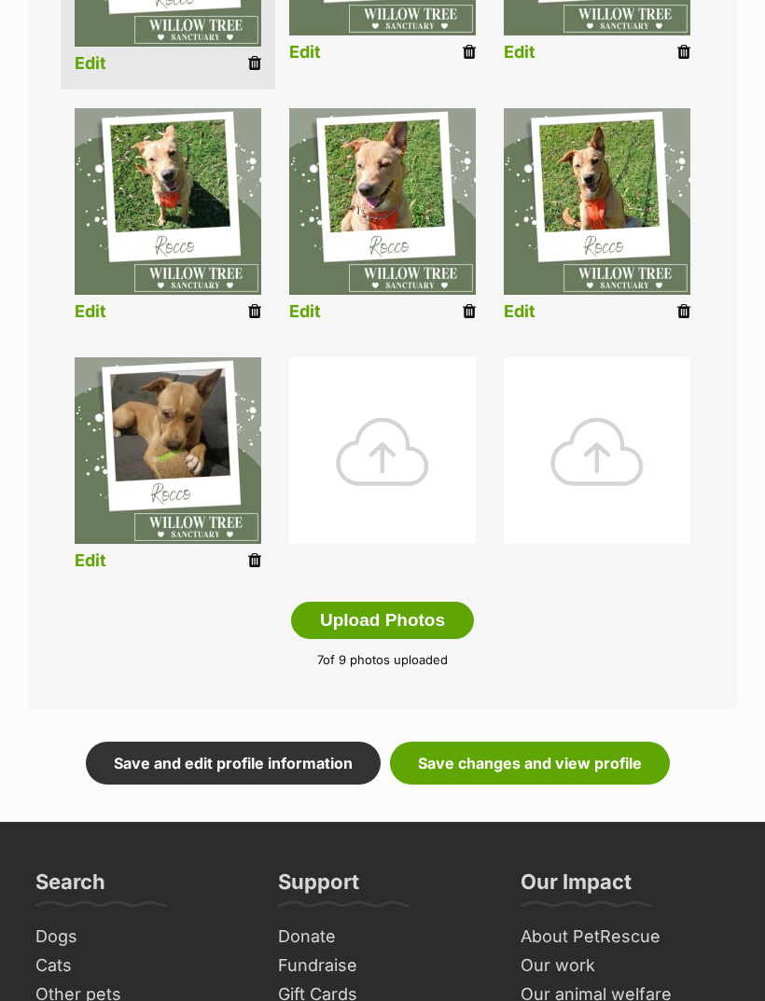
scroll to position [665, 0]
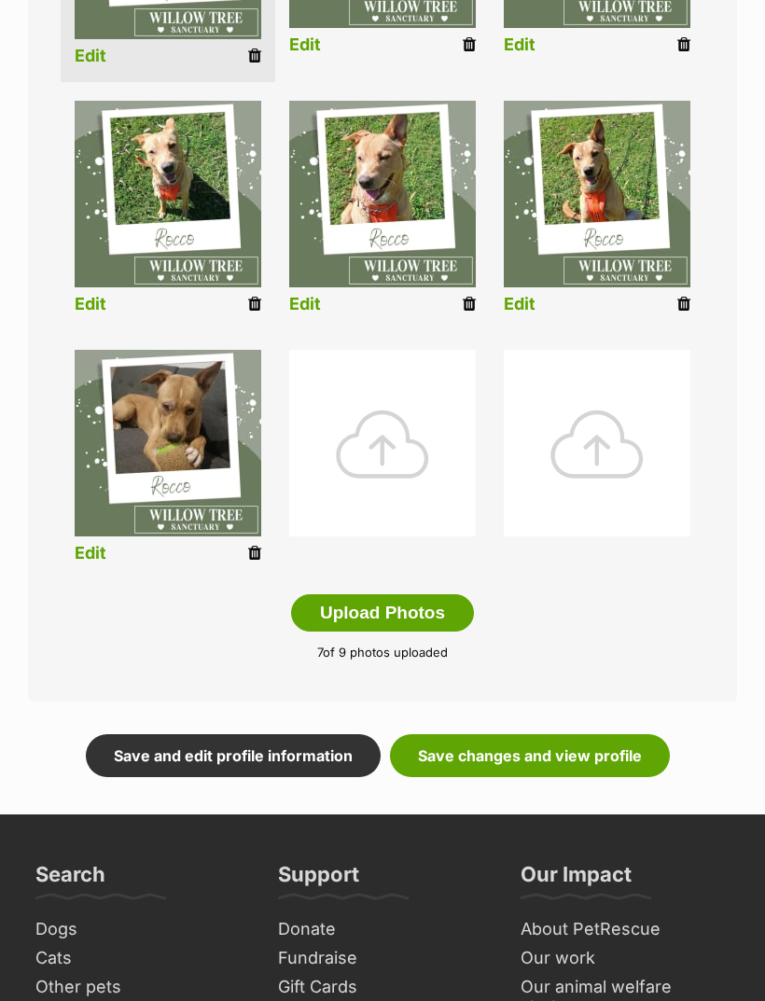
click at [574, 749] on link "Save changes and view profile" at bounding box center [530, 755] width 280 height 43
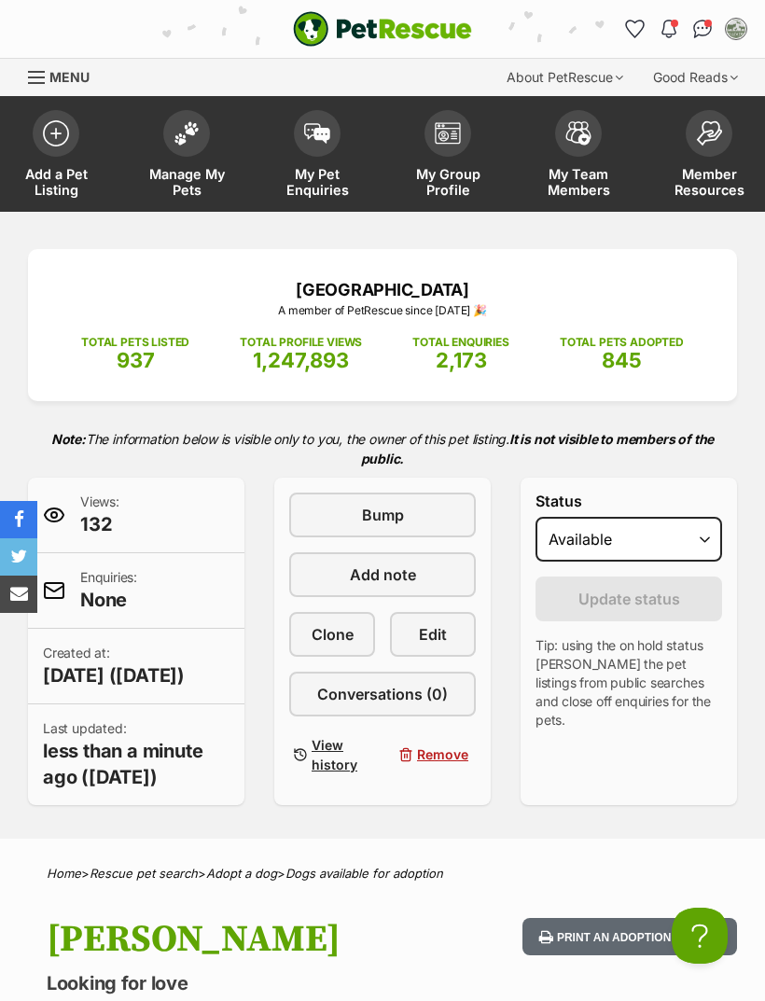
click at [194, 143] on span at bounding box center [186, 133] width 47 height 47
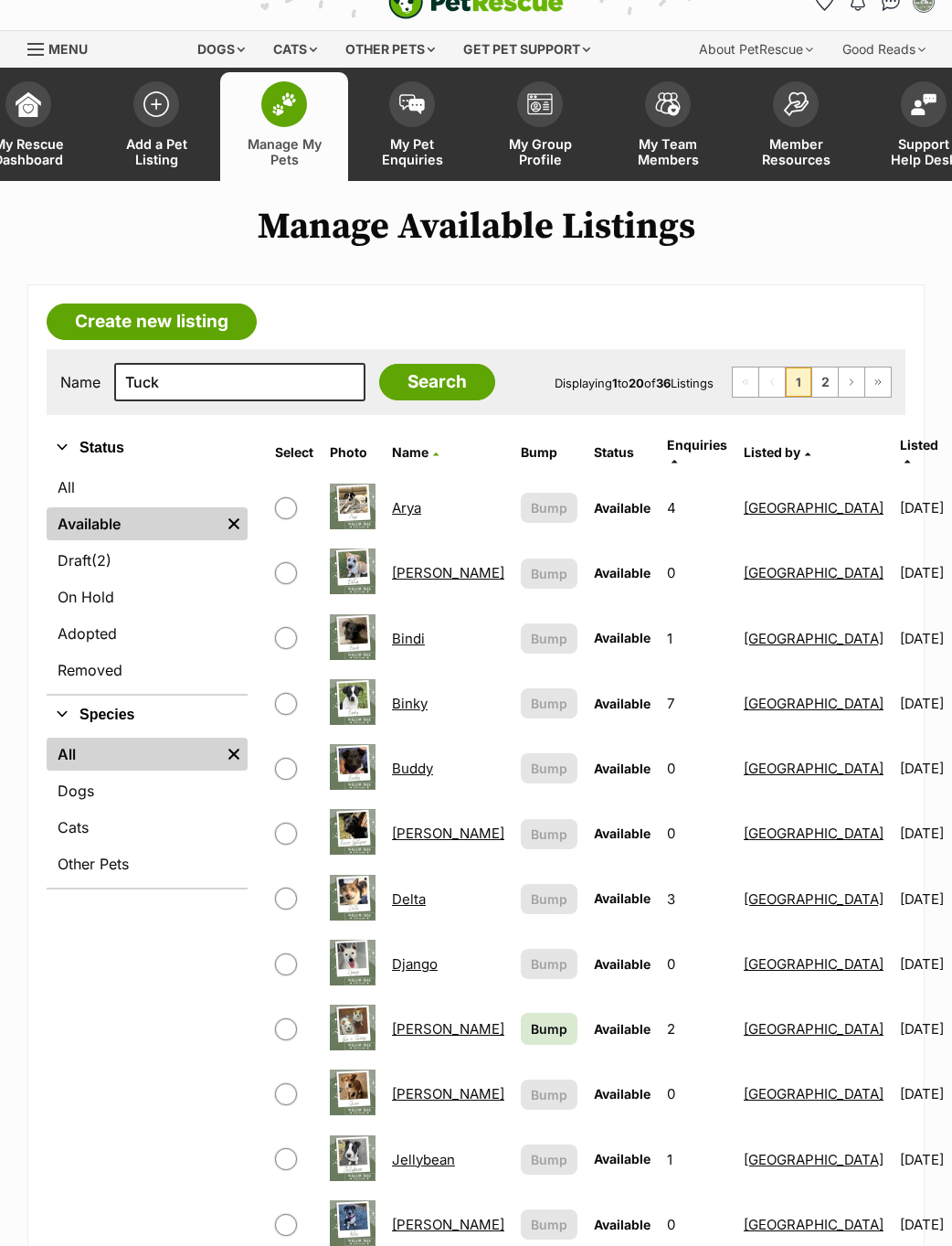
type input "Tuck"
click at [393, 387] on input "Search" at bounding box center [437, 381] width 117 height 36
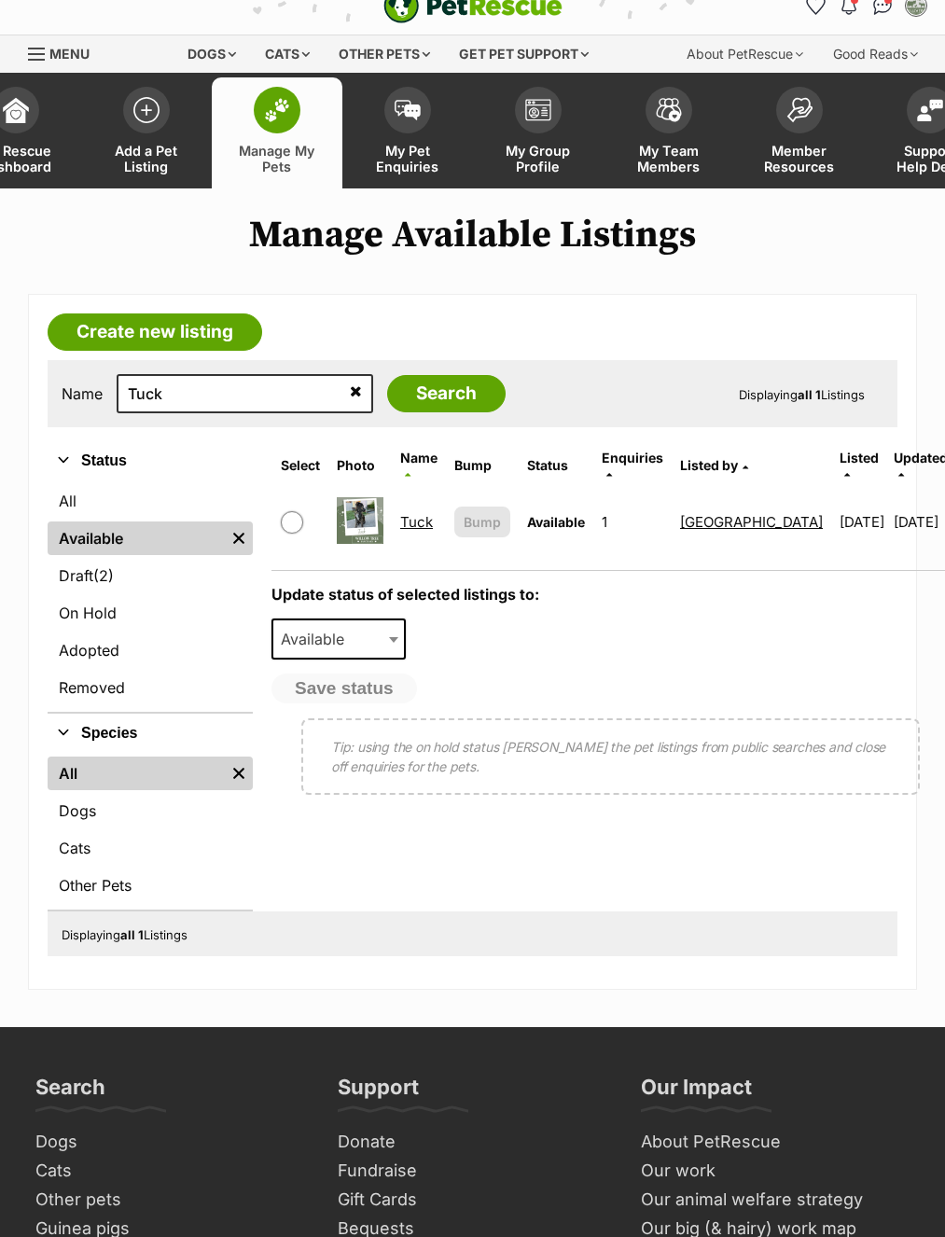
click at [412, 518] on link "Tuck" at bounding box center [416, 522] width 33 height 18
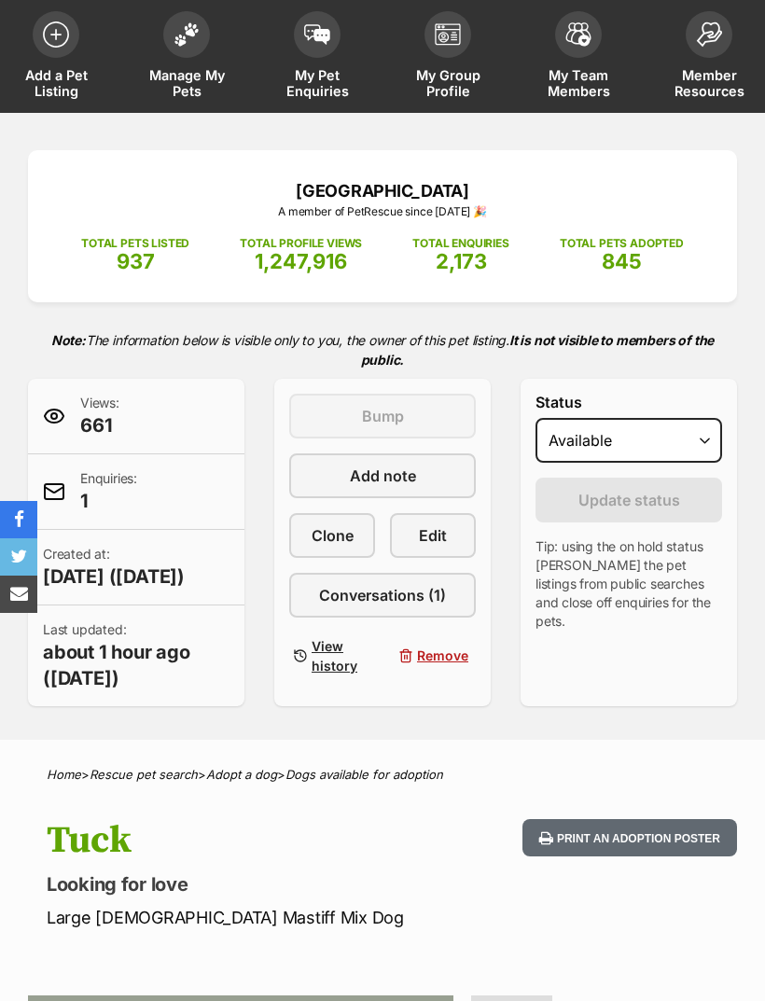
scroll to position [98, 0]
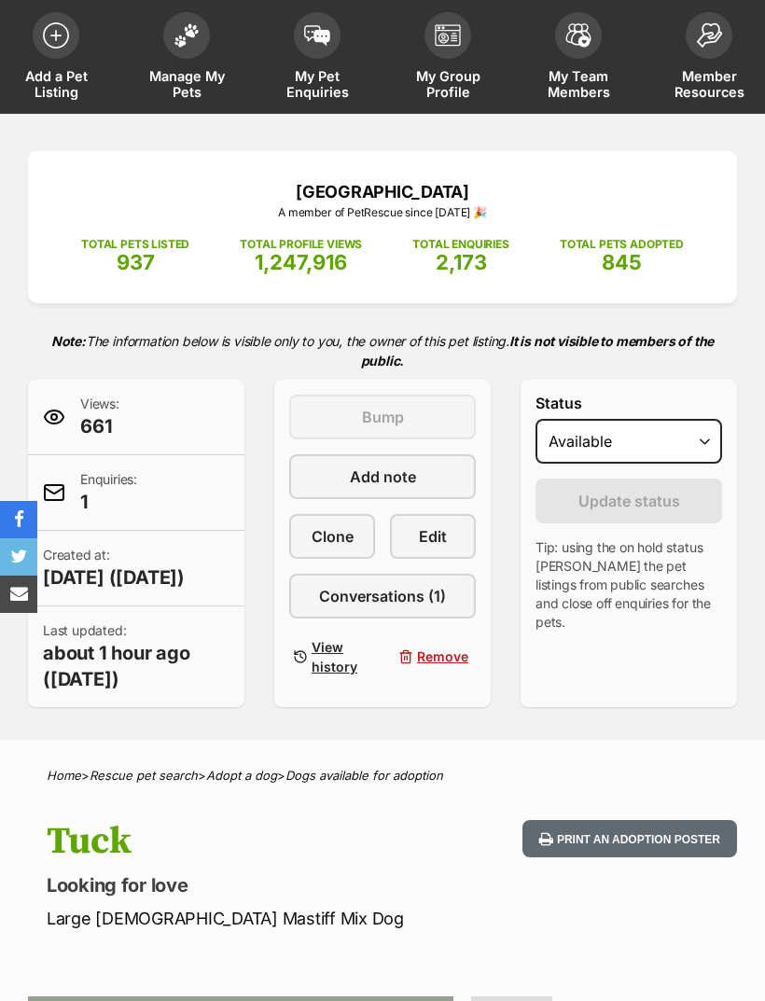
click at [456, 545] on link "Edit" at bounding box center [433, 536] width 86 height 45
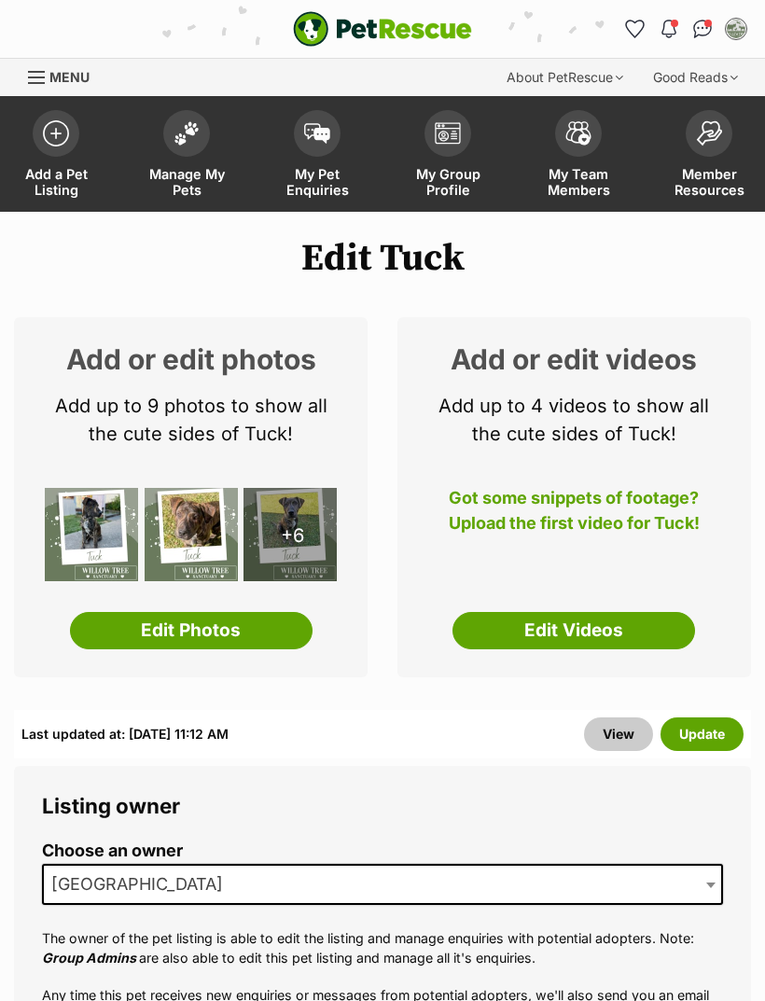
click at [195, 628] on link "Edit Photos" at bounding box center [191, 630] width 243 height 37
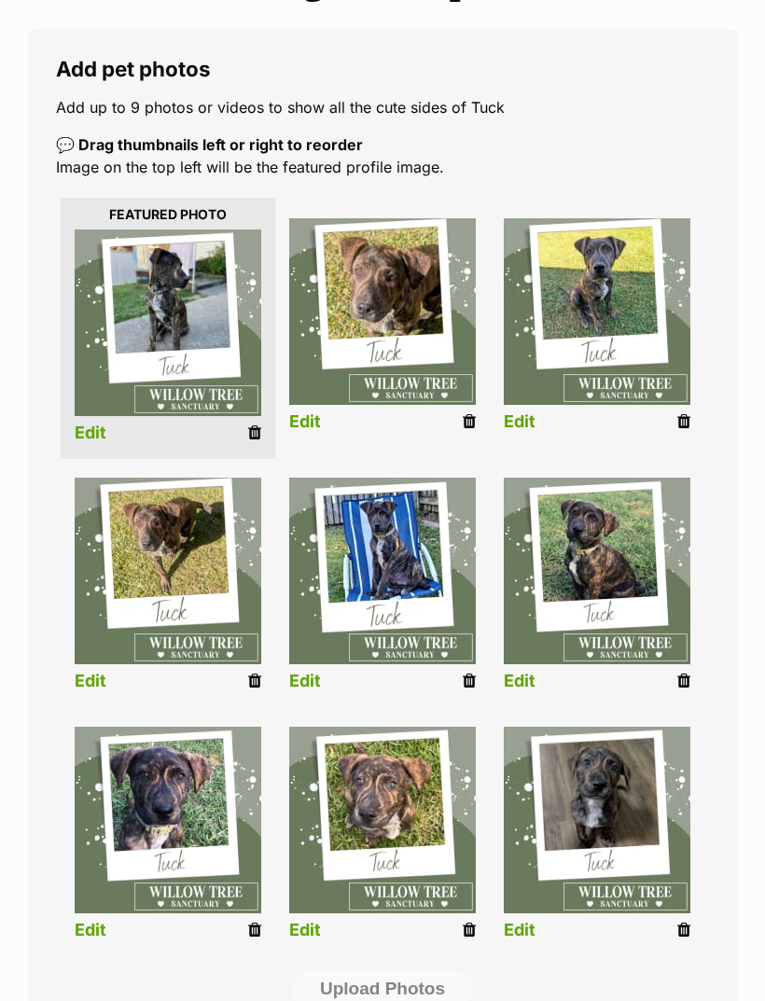
scroll to position [288, 0]
click at [690, 928] on icon at bounding box center [684, 930] width 13 height 17
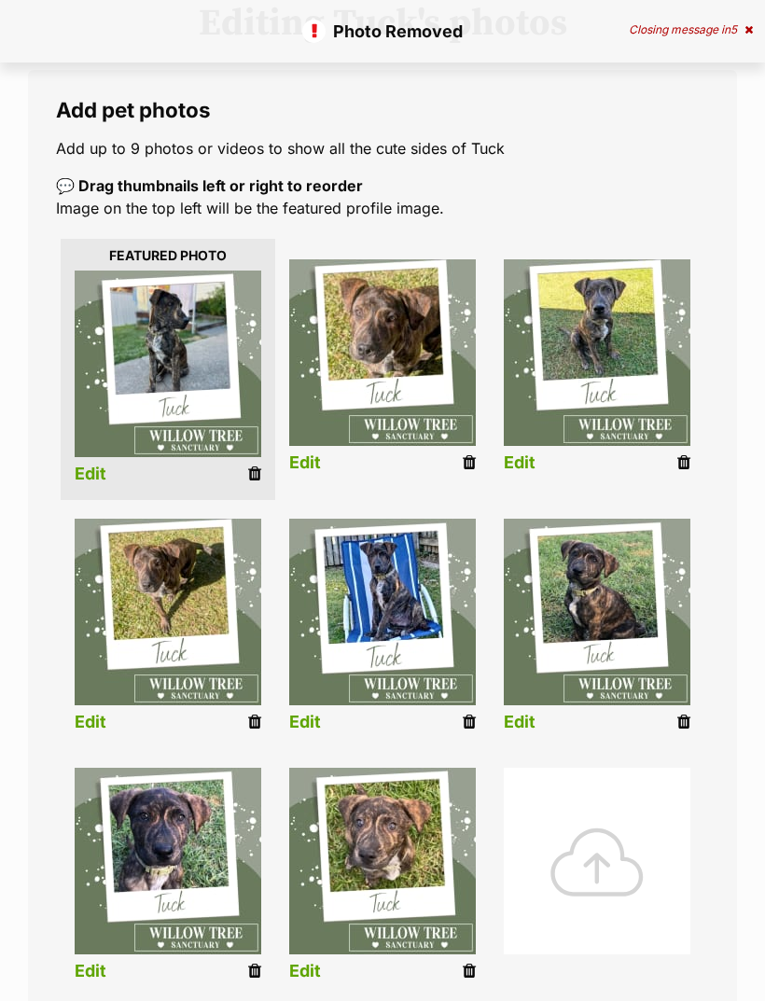
scroll to position [277, 0]
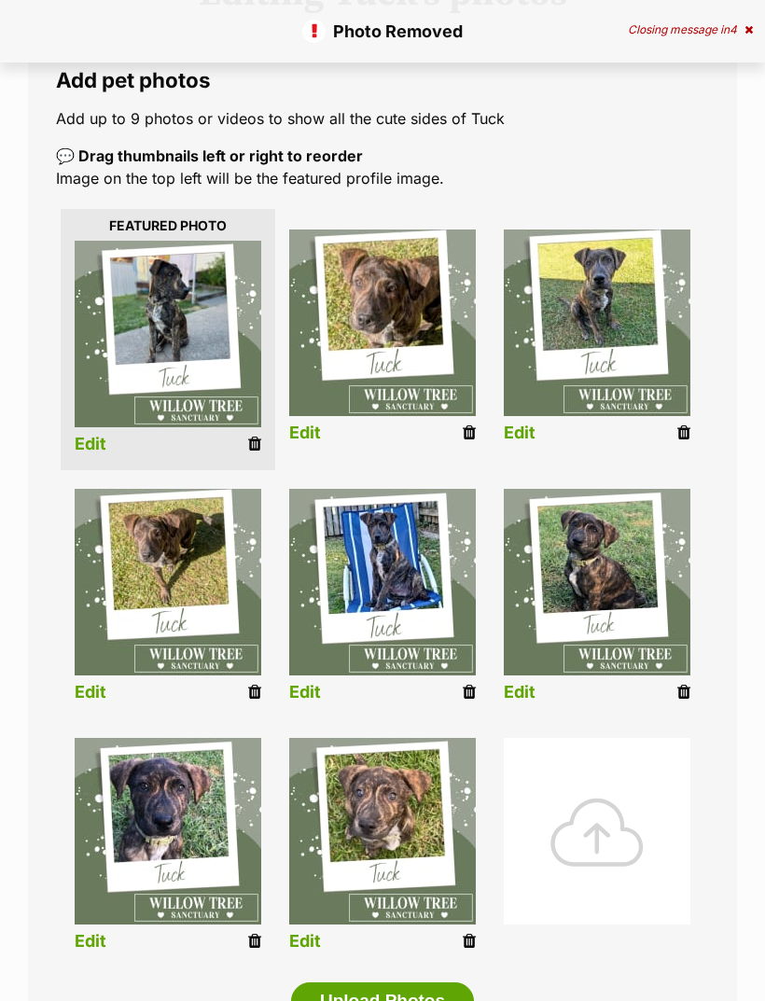
click at [639, 829] on div at bounding box center [597, 831] width 187 height 187
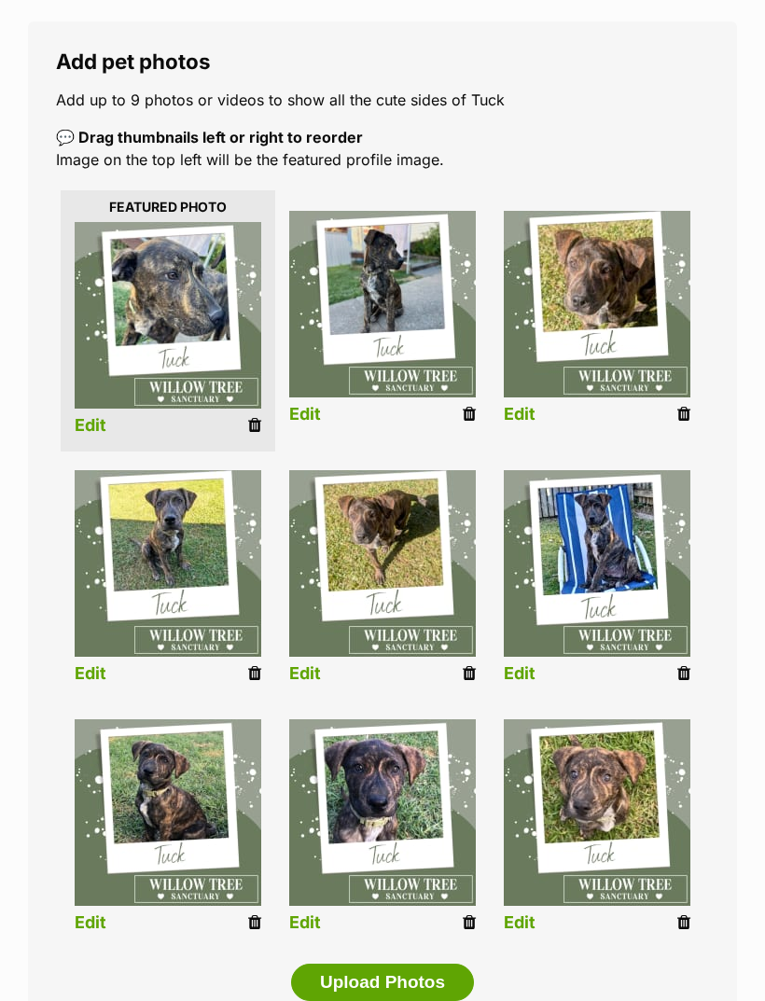
scroll to position [573, 0]
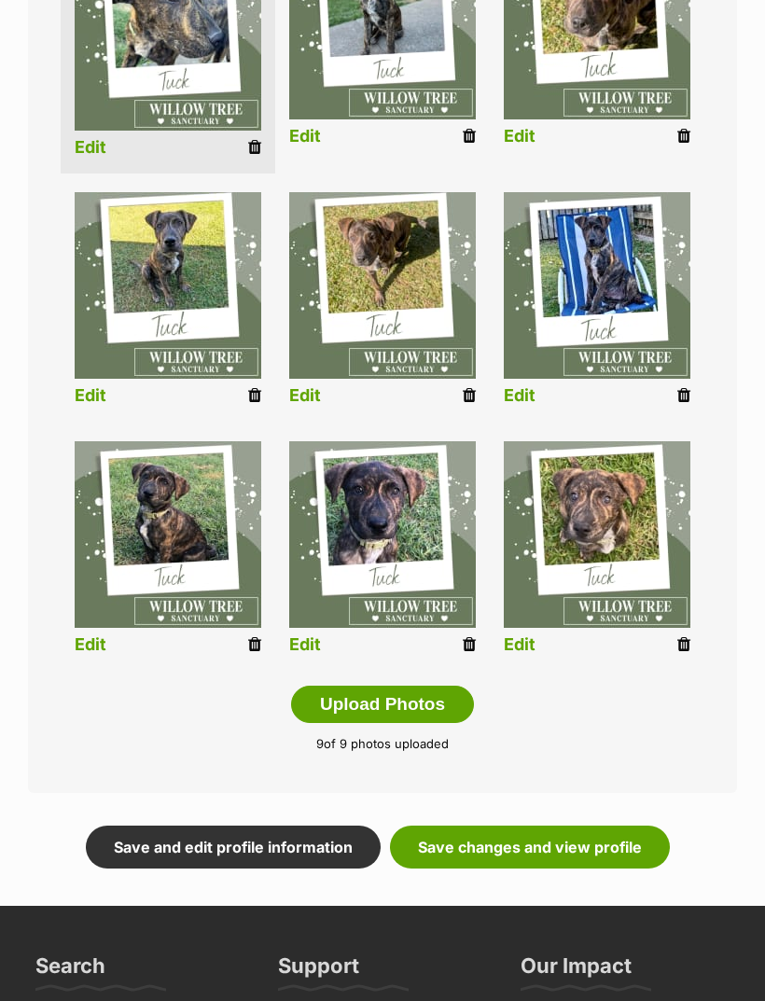
click at [594, 833] on link "Save changes and view profile" at bounding box center [530, 848] width 280 height 43
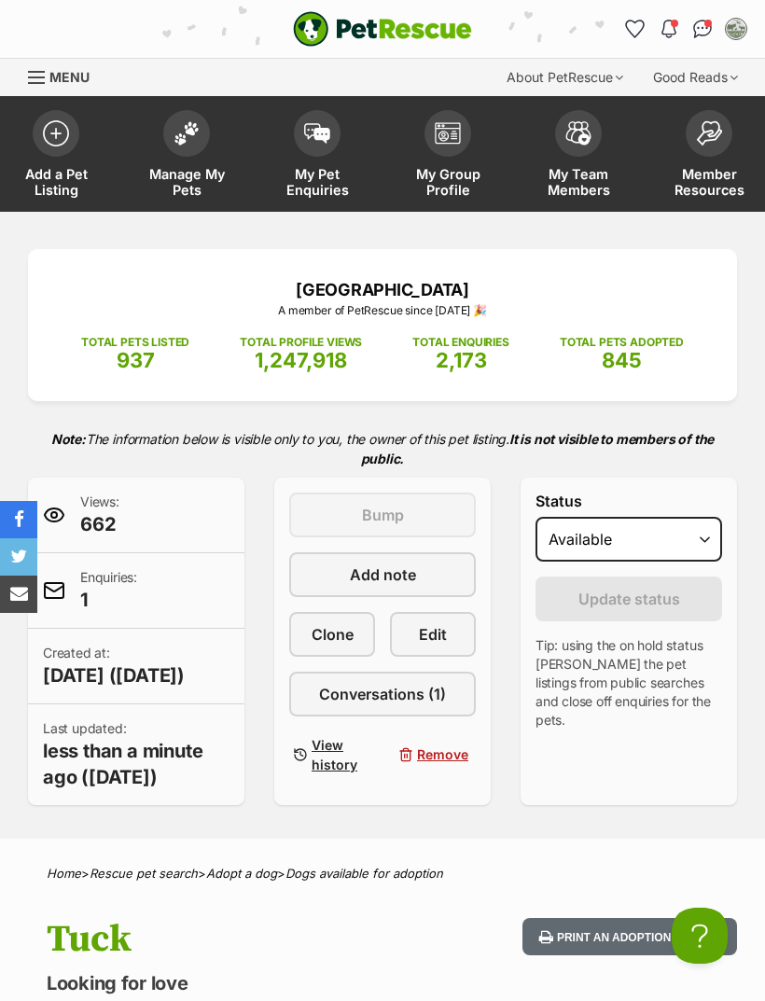
click at [196, 134] on img at bounding box center [187, 133] width 26 height 24
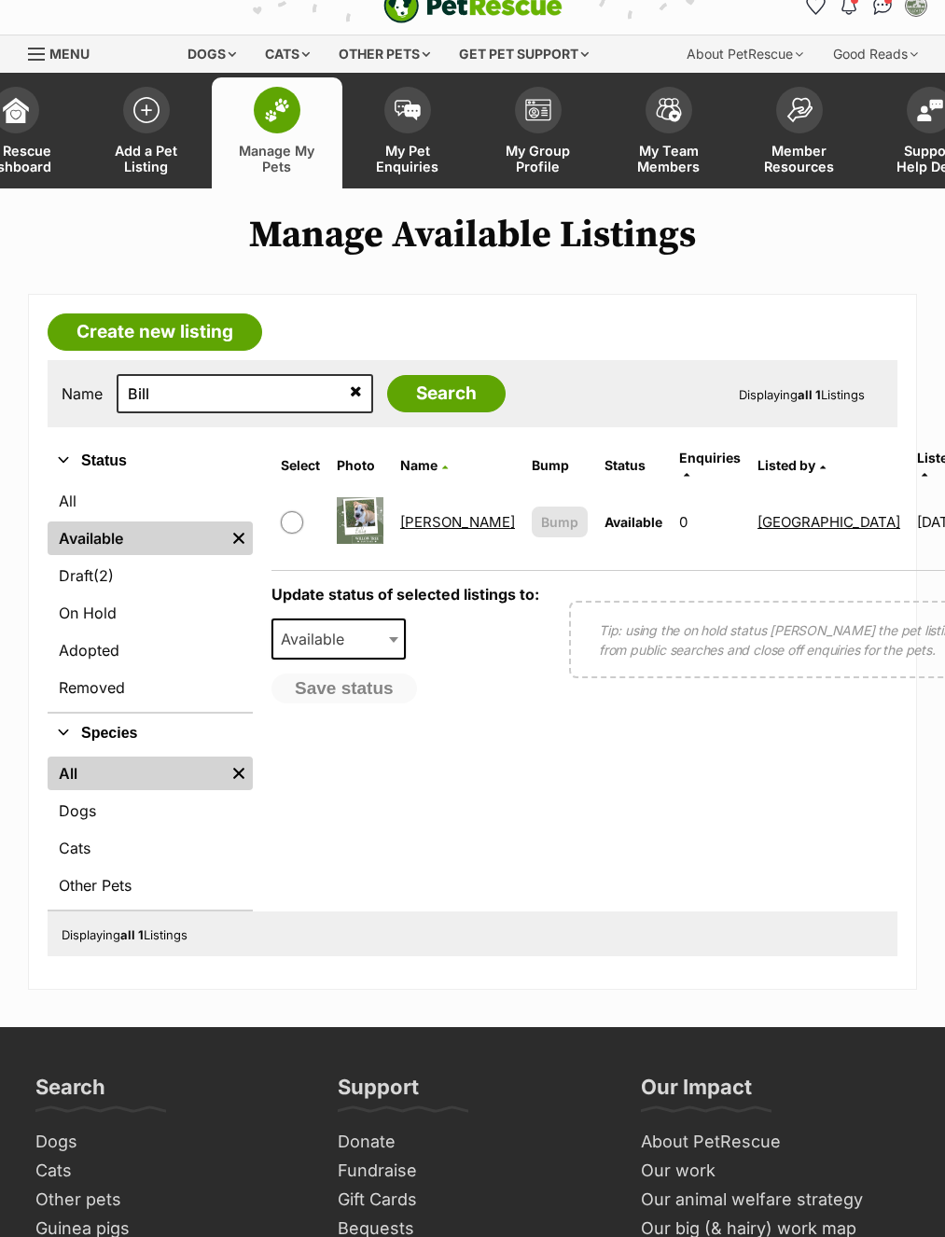
click at [426, 520] on link "[PERSON_NAME]" at bounding box center [457, 522] width 115 height 18
click at [426, 513] on link "[PERSON_NAME]" at bounding box center [457, 522] width 115 height 18
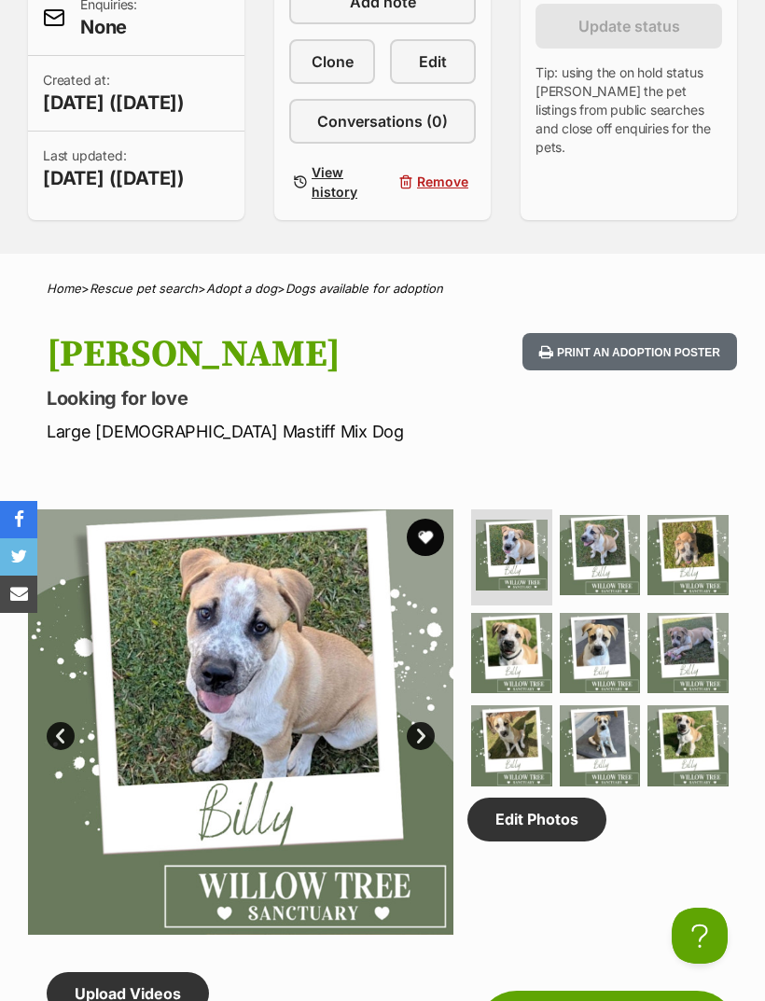
click at [570, 841] on link "Edit Photos" at bounding box center [537, 819] width 139 height 43
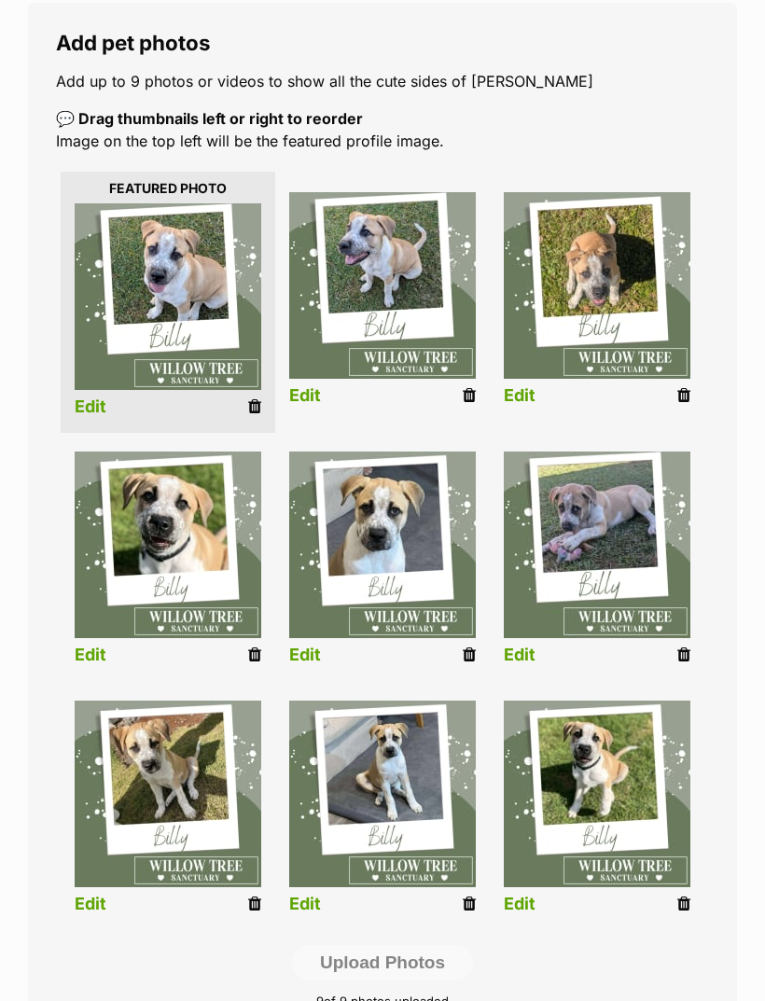
scroll to position [315, 0]
click at [259, 907] on icon at bounding box center [254, 904] width 13 height 17
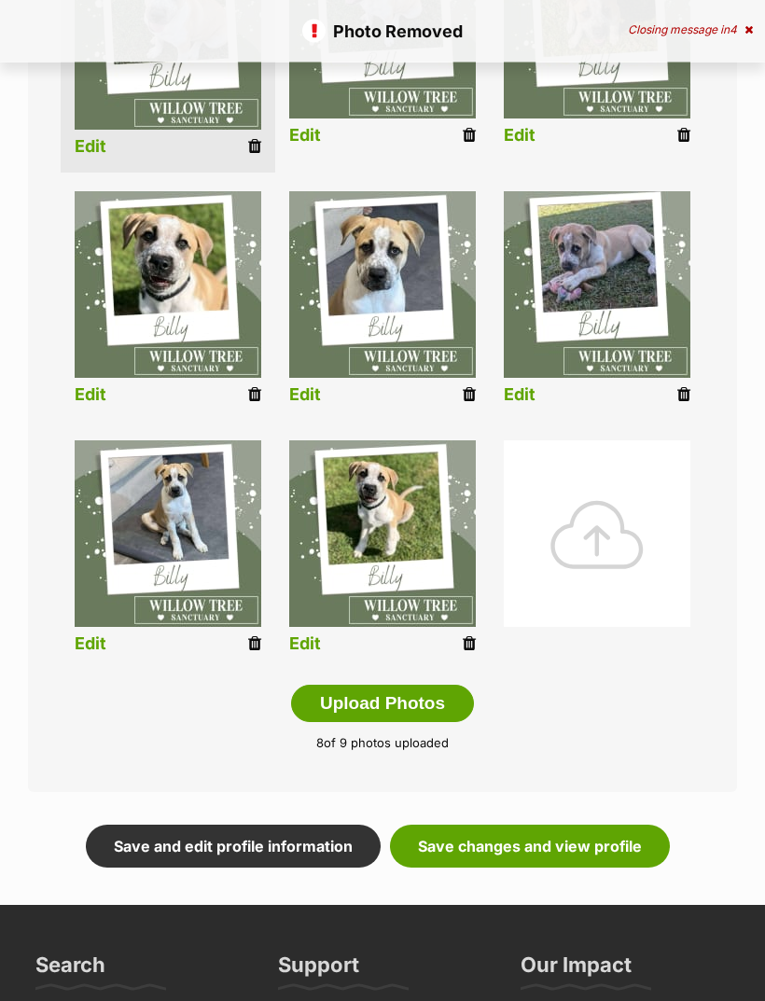
scroll to position [575, 0]
click at [601, 542] on div at bounding box center [597, 533] width 187 height 187
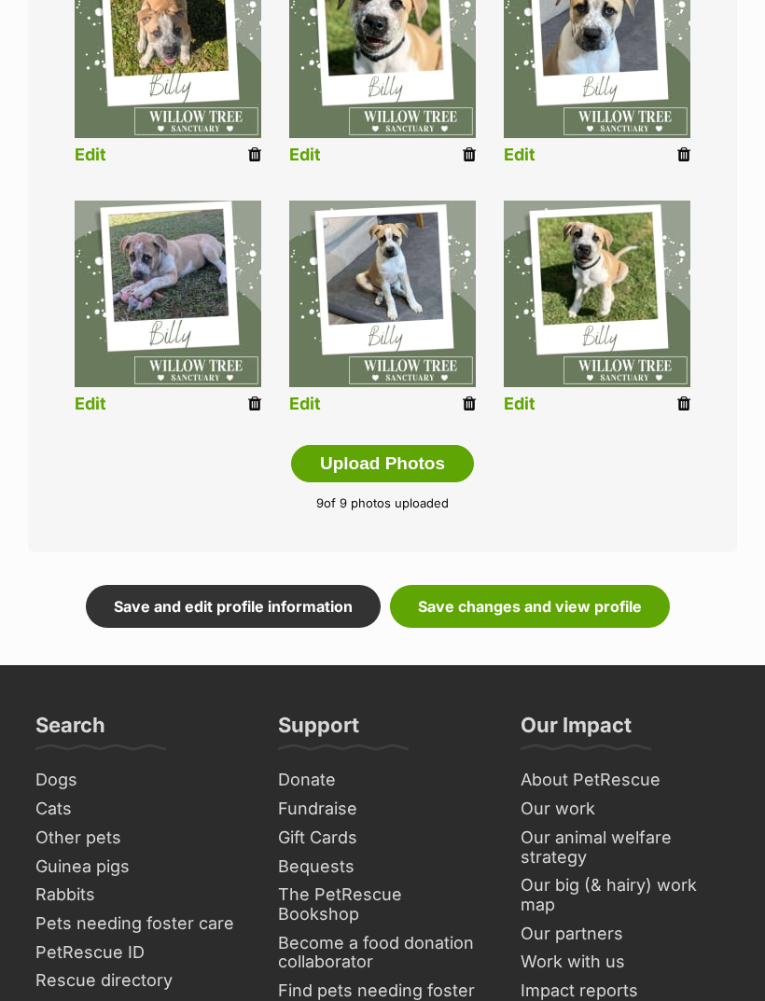
scroll to position [818, 0]
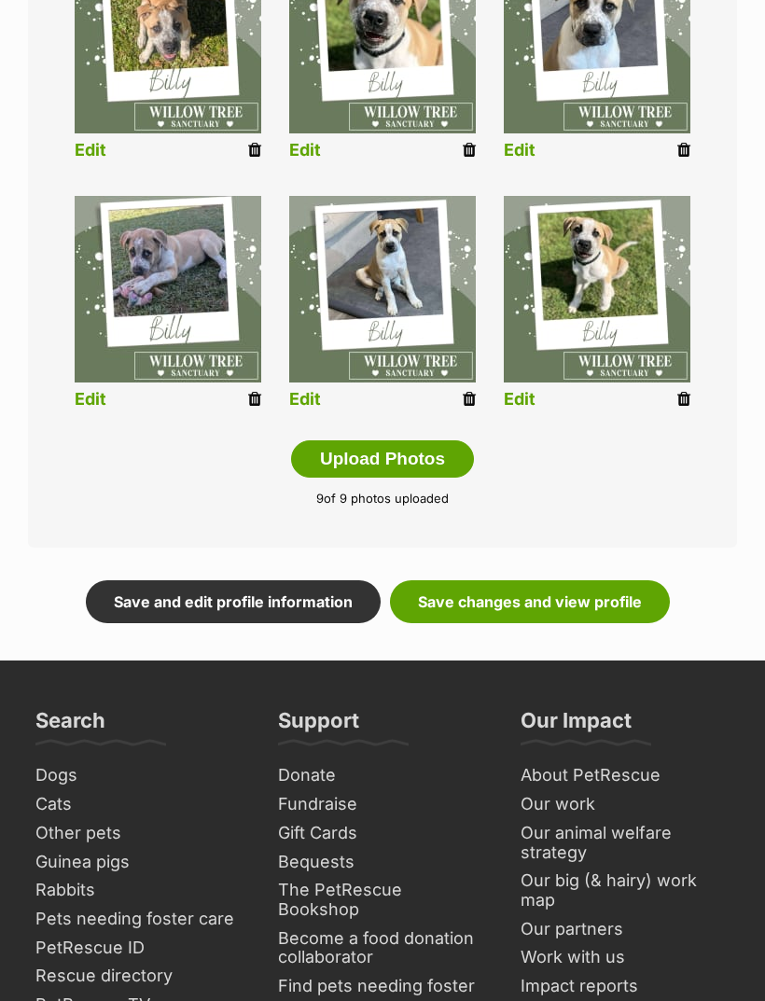
click at [584, 606] on link "Save changes and view profile" at bounding box center [530, 602] width 280 height 43
